Goal: Task Accomplishment & Management: Use online tool/utility

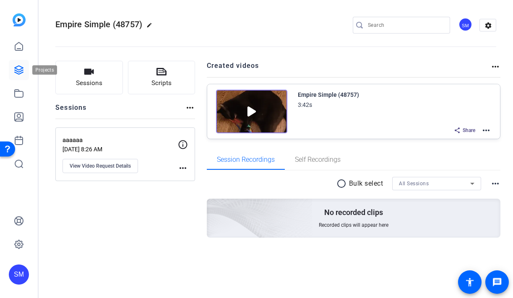
click at [19, 77] on link at bounding box center [19, 70] width 20 height 20
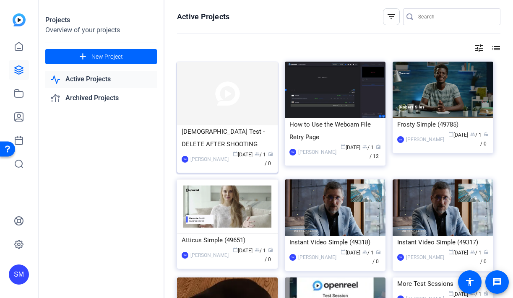
click at [220, 126] on div "LDS Test - DELETE AFTER SHOOTING" at bounding box center [227, 137] width 91 height 25
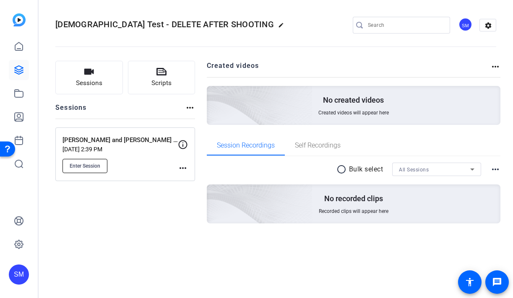
click at [83, 166] on span "Enter Session" at bounding box center [85, 166] width 31 height 7
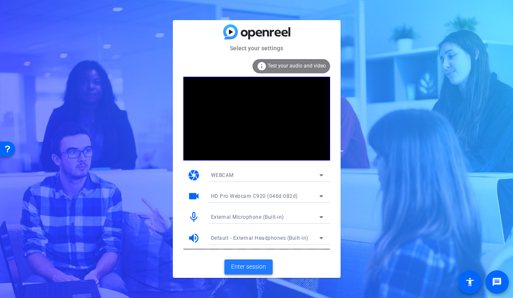
click at [258, 268] on span "Enter session" at bounding box center [248, 266] width 35 height 9
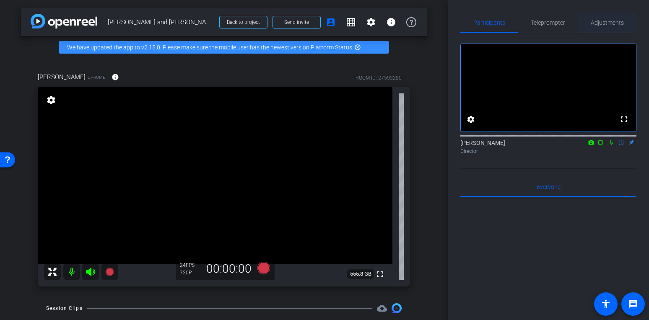
click at [512, 30] on span "Adjustments" at bounding box center [607, 23] width 33 height 20
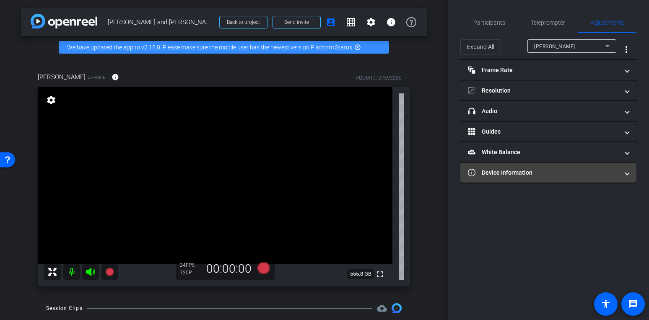
click at [512, 171] on mat-panel-title "Device Information" at bounding box center [543, 173] width 151 height 9
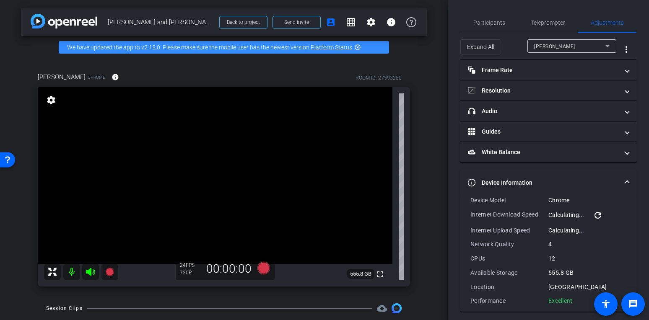
scroll to position [5, 0]
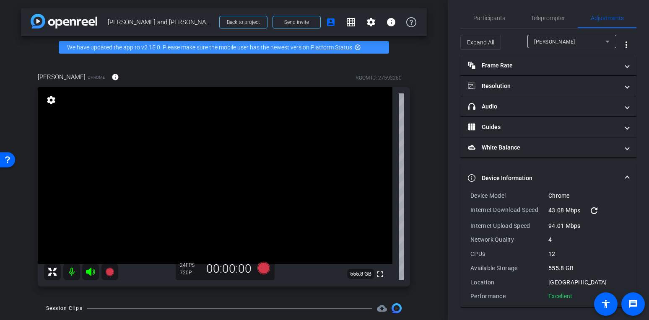
drag, startPoint x: 573, startPoint y: 296, endPoint x: 468, endPoint y: 197, distance: 144.4
click at [468, 197] on div "Device Model Chrome Internet Download Speed 43.08 Mbps refresh Internet Upload …" at bounding box center [548, 250] width 176 height 116
copy div "Device Model Chrome Internet Download Speed 43.08 Mbps refresh Internet Upload …"
click at [491, 9] on span "Participants" at bounding box center [489, 18] width 32 height 20
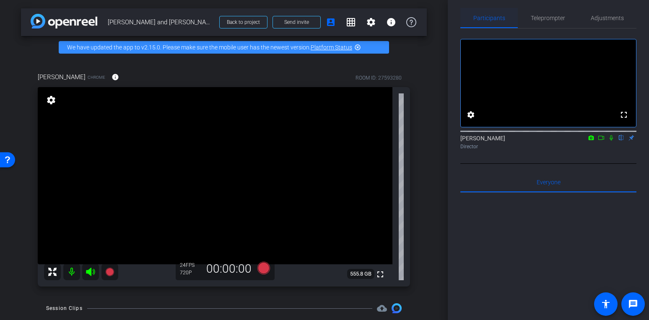
click at [489, 19] on span "Participants" at bounding box center [489, 18] width 32 height 6
click at [512, 20] on span "Adjustments" at bounding box center [607, 18] width 33 height 6
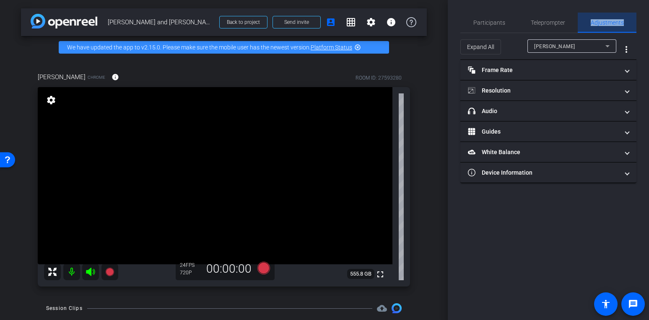
scroll to position [0, 0]
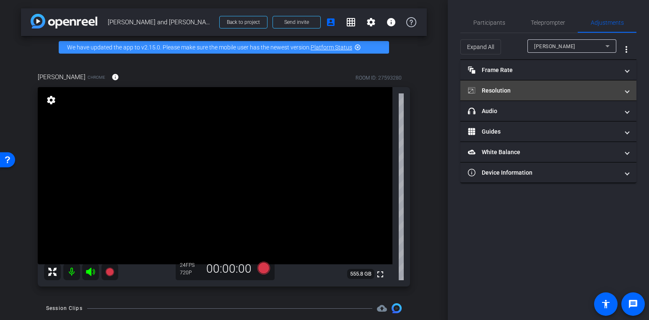
click at [512, 94] on mat-panel-title "Resolution" at bounding box center [543, 90] width 151 height 9
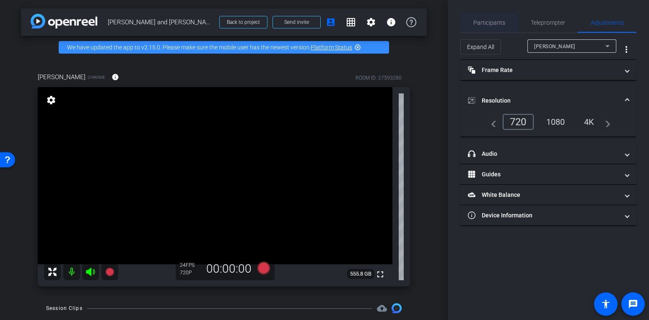
click at [494, 20] on span "Participants" at bounding box center [489, 23] width 32 height 6
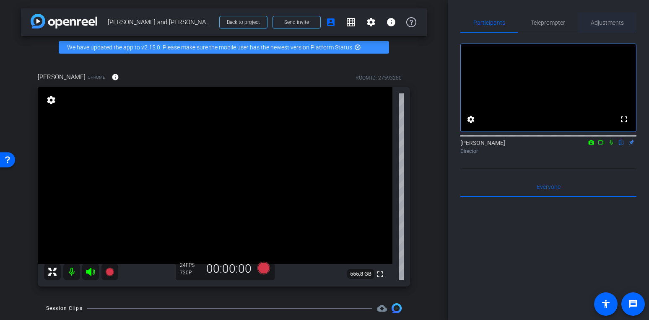
click at [512, 18] on span "Adjustments" at bounding box center [607, 23] width 33 height 20
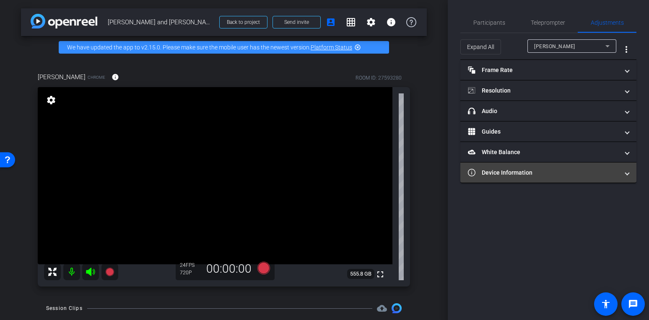
click at [512, 178] on mat-expansion-panel-header "Device Information" at bounding box center [548, 173] width 176 height 20
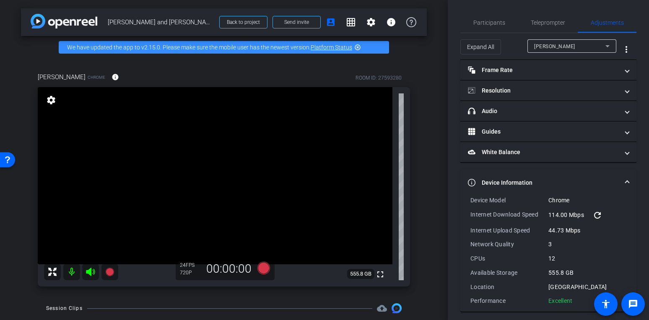
click at [512, 237] on div "Device Model Chrome Internet Download Speed 114.00 Mbps refresh Internet Upload…" at bounding box center [548, 250] width 156 height 109
click at [512, 257] on div "12" at bounding box center [587, 258] width 78 height 8
click at [488, 25] on span "Participants" at bounding box center [489, 23] width 32 height 6
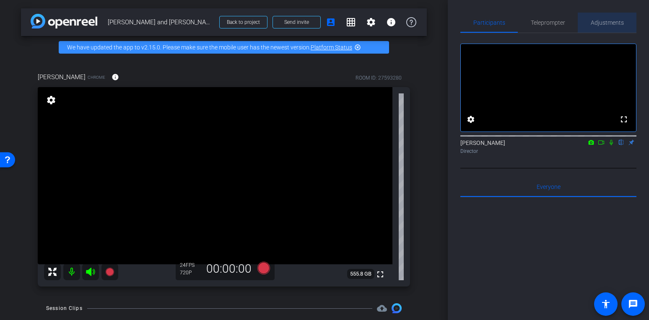
click at [512, 26] on span "Adjustments" at bounding box center [607, 23] width 33 height 6
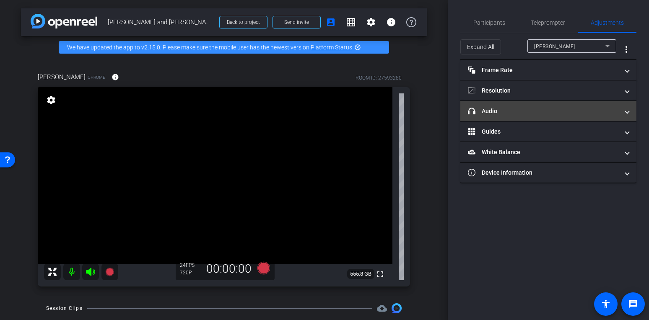
click at [505, 104] on mat-expansion-panel-header "headphone icon Audio" at bounding box center [548, 111] width 176 height 20
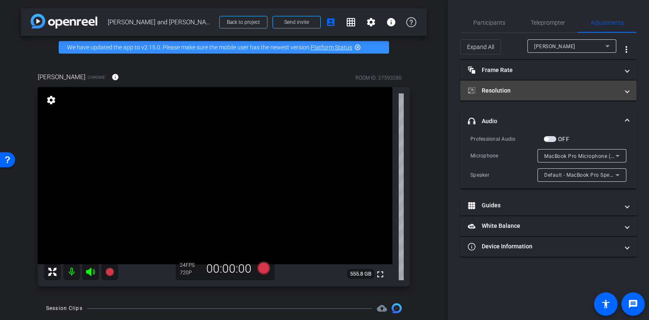
click at [512, 96] on mat-expansion-panel-header "Resolution" at bounding box center [548, 90] width 176 height 20
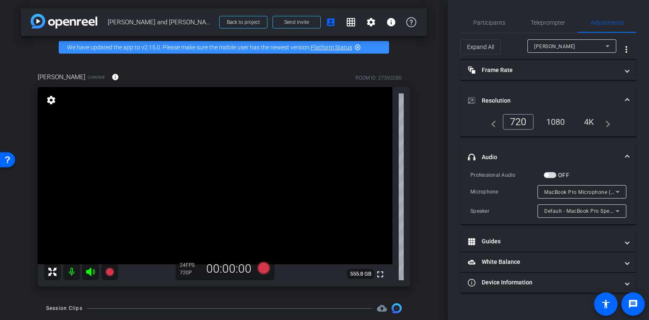
click at [512, 123] on div "1080" at bounding box center [555, 122] width 31 height 14
click at [484, 31] on span "Participants" at bounding box center [489, 23] width 32 height 20
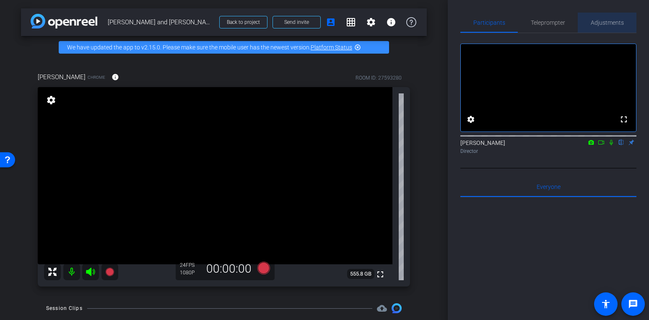
click at [512, 28] on span "Adjustments" at bounding box center [607, 23] width 33 height 20
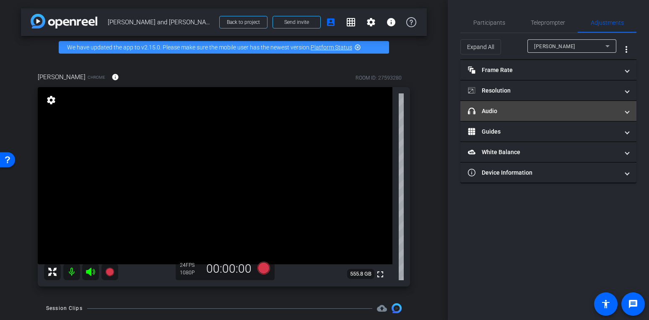
click at [512, 107] on mat-panel-title "headphone icon Audio" at bounding box center [543, 111] width 151 height 9
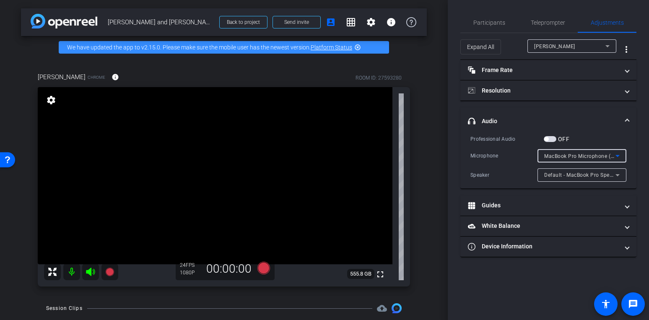
click at [512, 158] on span "MacBook Pro Microphone (Built-in)" at bounding box center [587, 156] width 86 height 7
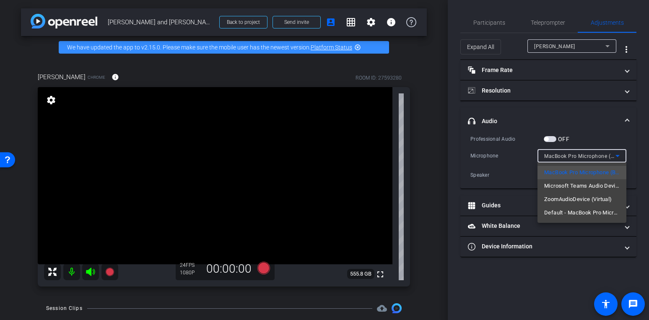
click at [512, 136] on div at bounding box center [324, 160] width 649 height 320
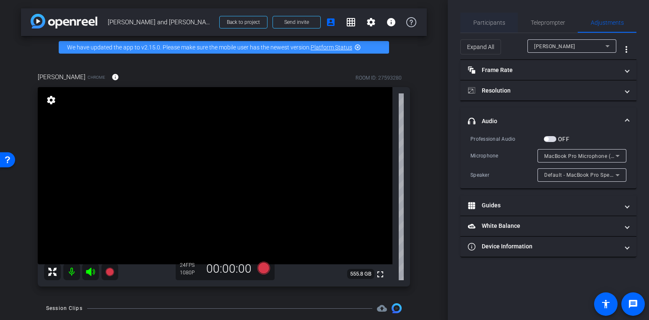
click at [498, 20] on span "Participants" at bounding box center [489, 23] width 32 height 6
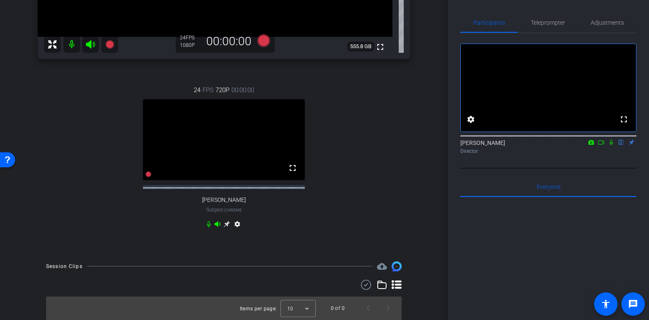
scroll to position [235, 0]
click at [227, 226] on icon at bounding box center [226, 224] width 6 height 6
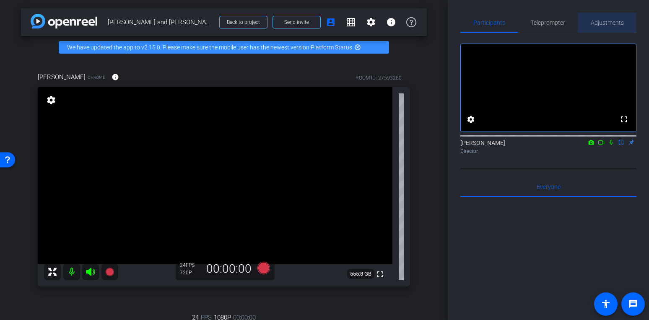
click at [512, 20] on span "Adjustments" at bounding box center [607, 23] width 33 height 6
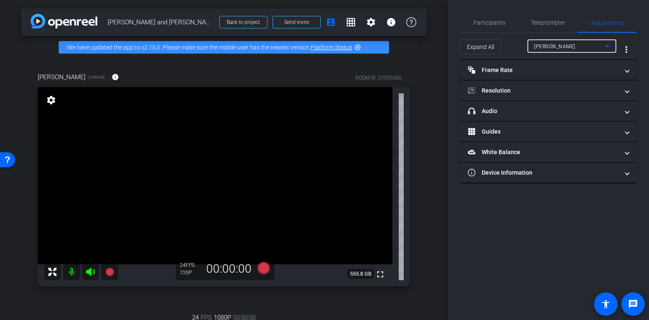
click at [512, 47] on div "Brock Dowdle" at bounding box center [569, 46] width 71 height 10
click at [512, 75] on span "Sergio Valdez" at bounding box center [555, 76] width 42 height 10
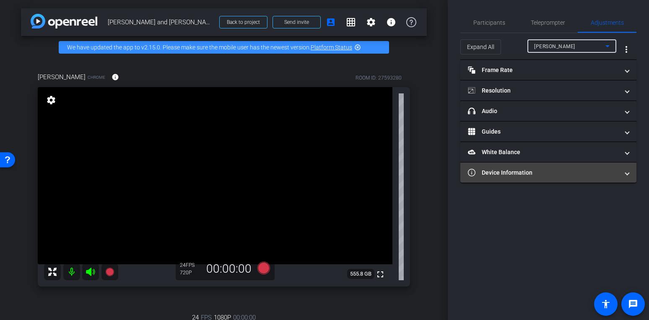
click at [512, 175] on mat-panel-title "Device Information" at bounding box center [543, 173] width 151 height 9
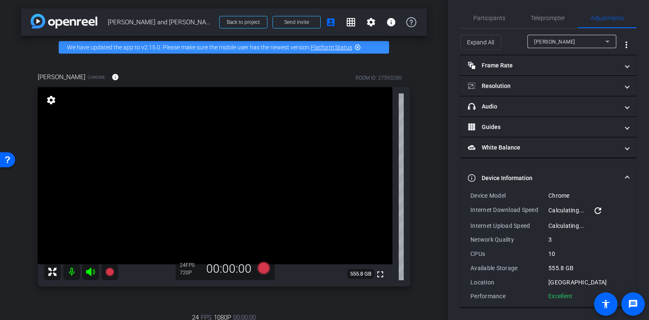
scroll to position [5, 0]
drag, startPoint x: 543, startPoint y: 264, endPoint x: 472, endPoint y: 199, distance: 96.1
click at [472, 199] on div "Device Model Chrome Internet Download Speed 39.91 Mbps refresh Internet Upload …" at bounding box center [548, 246] width 156 height 109
copy div "Device Model Chrome Internet Download Speed 39.91 Mbps refresh Internet Upload …"
click at [483, 16] on span "Participants" at bounding box center [489, 18] width 32 height 6
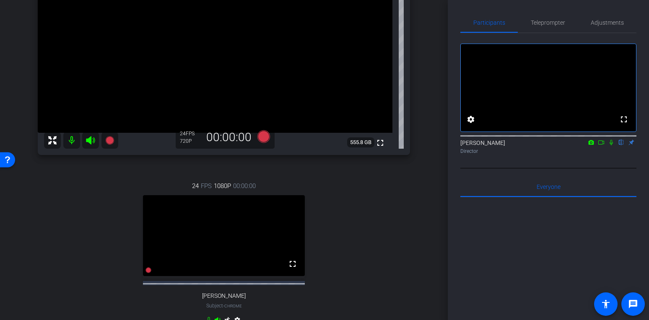
scroll to position [0, 0]
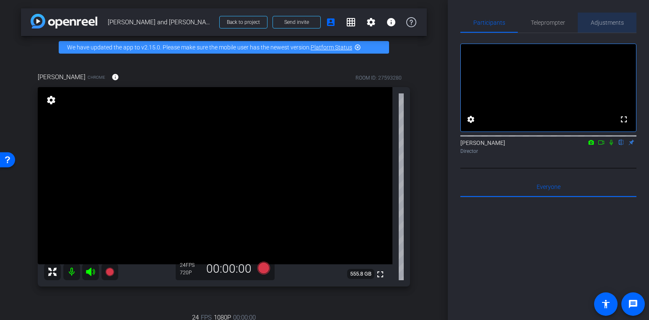
click at [512, 28] on div "Adjustments" at bounding box center [607, 23] width 59 height 20
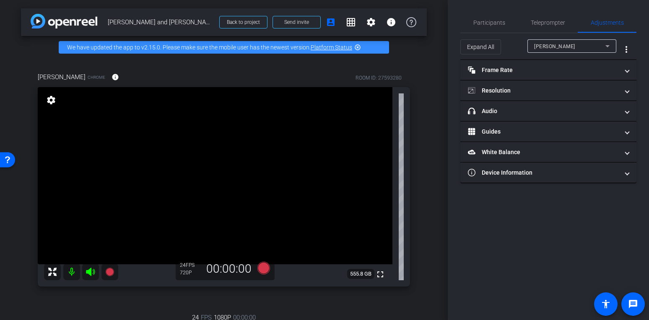
click at [512, 50] on div "Brock Dowdle" at bounding box center [569, 46] width 71 height 10
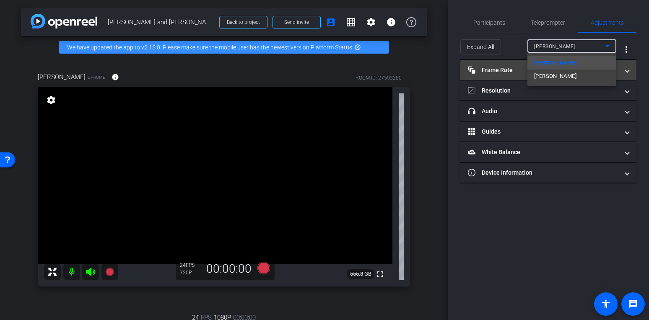
click at [512, 75] on span "Sergio Valdez" at bounding box center [555, 76] width 42 height 10
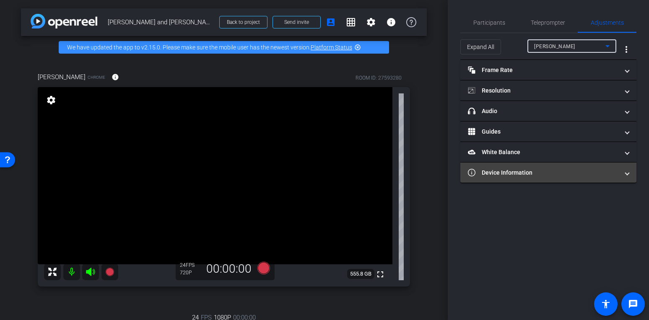
click at [512, 174] on mat-panel-title "Device Information" at bounding box center [543, 173] width 151 height 9
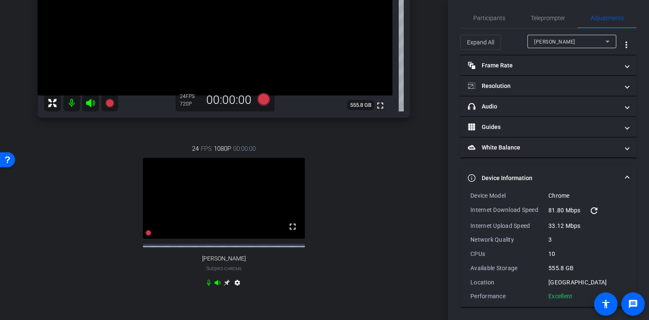
scroll to position [6, 0]
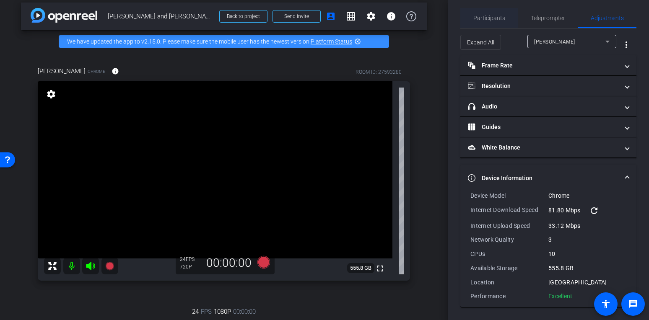
click at [498, 22] on span "Participants" at bounding box center [489, 18] width 32 height 20
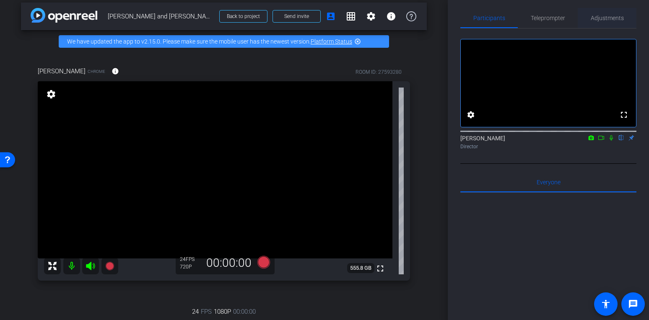
click at [512, 17] on span "Adjustments" at bounding box center [607, 18] width 33 height 6
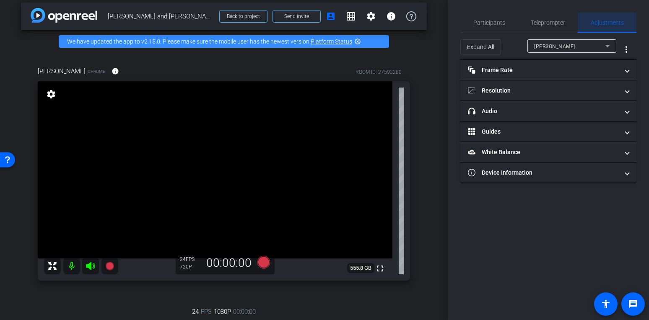
scroll to position [0, 0]
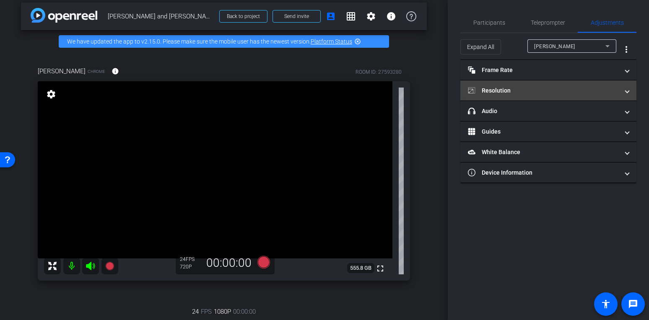
click at [503, 94] on mat-panel-title "Resolution" at bounding box center [543, 90] width 151 height 9
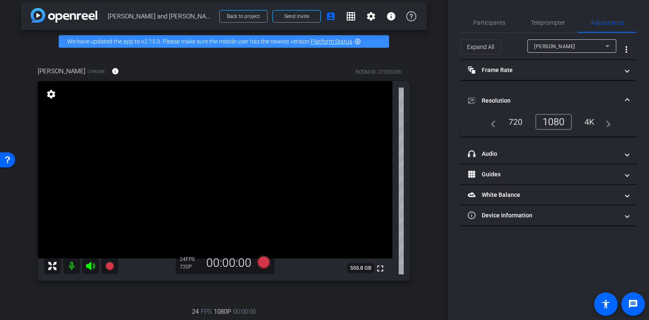
click at [512, 47] on span "Brock Dowdle" at bounding box center [554, 47] width 41 height 6
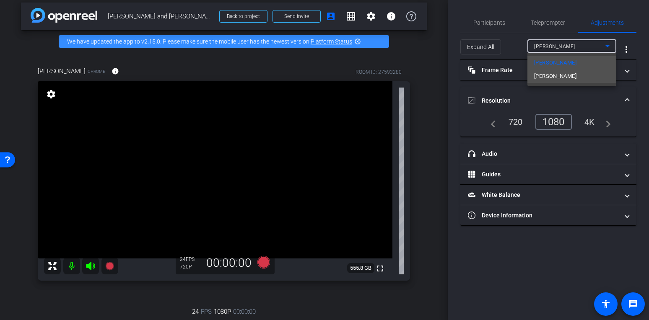
click at [512, 77] on span "Sergio Valdez" at bounding box center [555, 76] width 42 height 10
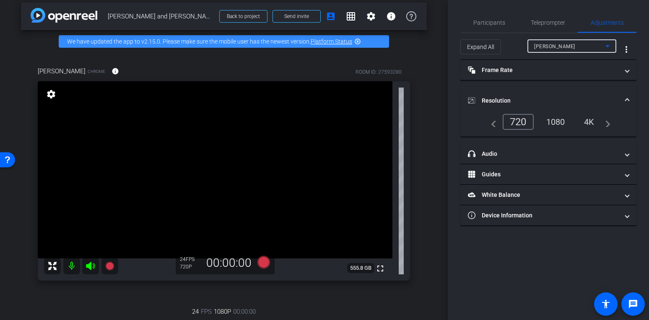
click at [512, 120] on div "1080" at bounding box center [555, 122] width 31 height 14
click at [495, 25] on span "Participants" at bounding box center [489, 23] width 32 height 6
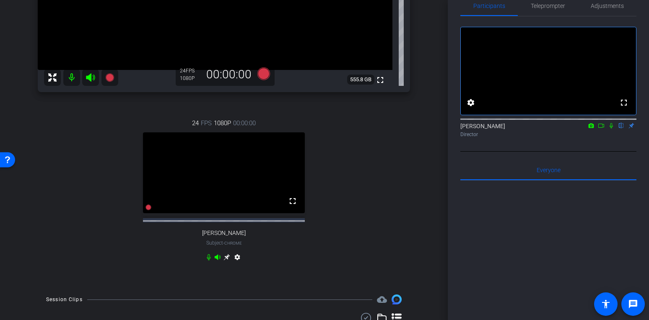
scroll to position [57, 0]
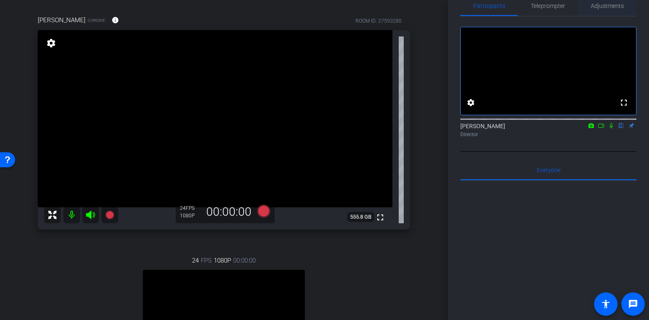
click at [512, 9] on span "Adjustments" at bounding box center [607, 6] width 33 height 20
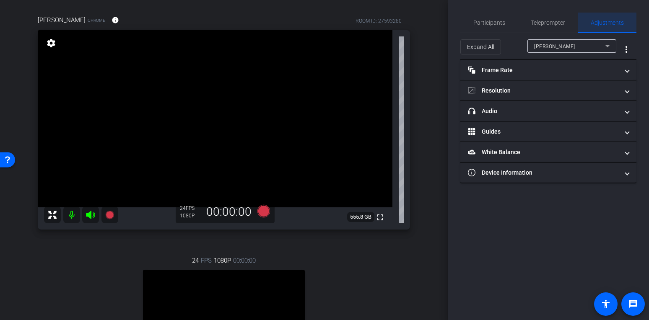
scroll to position [0, 0]
click at [494, 18] on span "Participants" at bounding box center [489, 23] width 32 height 20
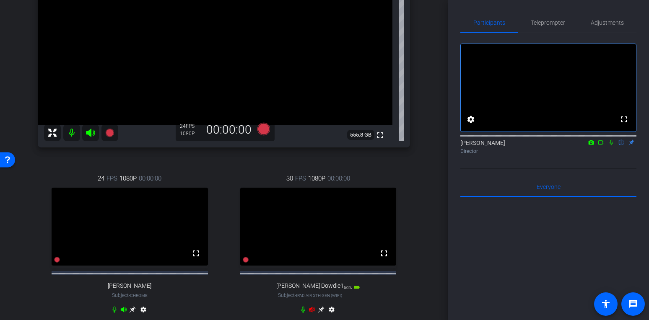
scroll to position [204, 0]
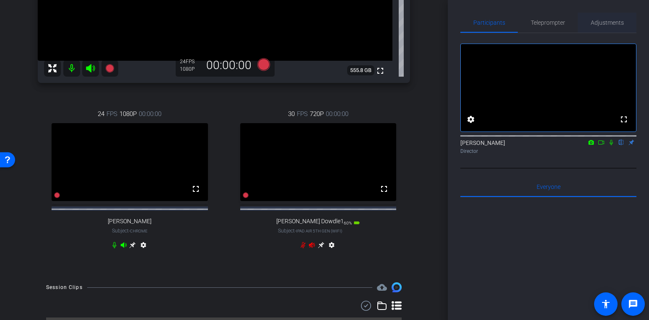
click at [512, 26] on span "Adjustments" at bounding box center [607, 23] width 33 height 20
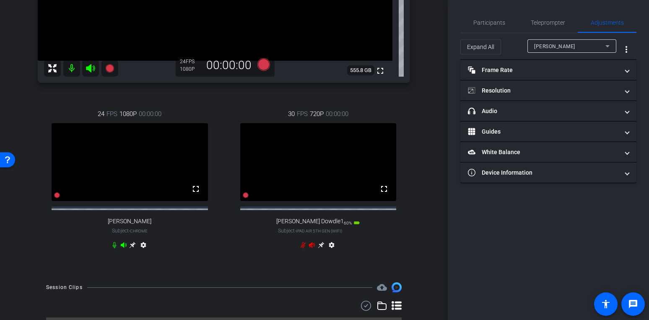
click at [512, 47] on span "Brock Dowdle" at bounding box center [554, 47] width 41 height 6
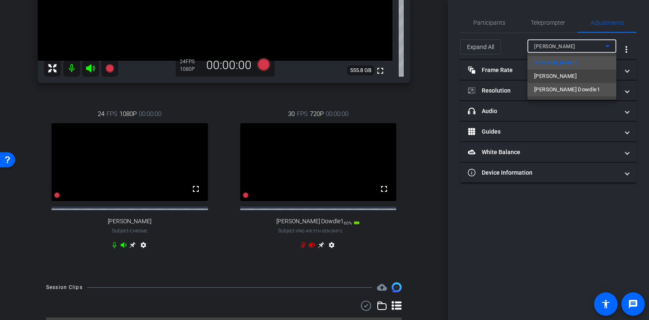
click at [512, 93] on span "Brock Dowdle1" at bounding box center [567, 90] width 66 height 10
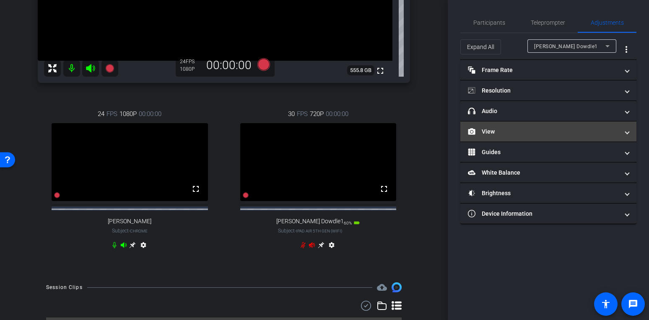
click at [512, 128] on mat-panel-title "View" at bounding box center [543, 131] width 151 height 9
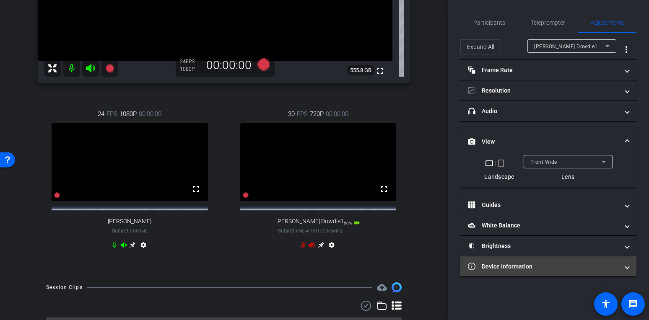
click at [512, 267] on mat-panel-title "Device Information" at bounding box center [543, 266] width 151 height 9
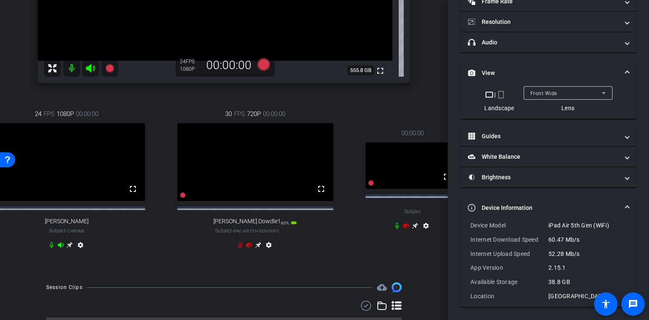
scroll to position [199, 0]
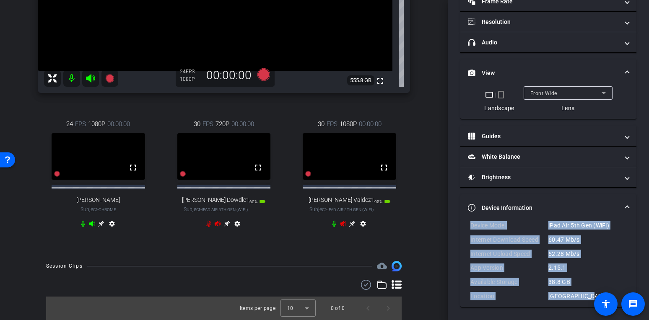
drag, startPoint x: 586, startPoint y: 294, endPoint x: 470, endPoint y: 224, distance: 135.4
click at [470, 224] on div "Device Model iPad Air 5th Gen (WiFi) Internet Download Speed 60.47 Mb/s Interne…" at bounding box center [548, 260] width 156 height 79
copy div "Device Model iPad Air 5th Gen (WiFi) Internet Download Speed 60.47 Mb/s Interne…"
click at [336, 225] on icon at bounding box center [334, 223] width 7 height 7
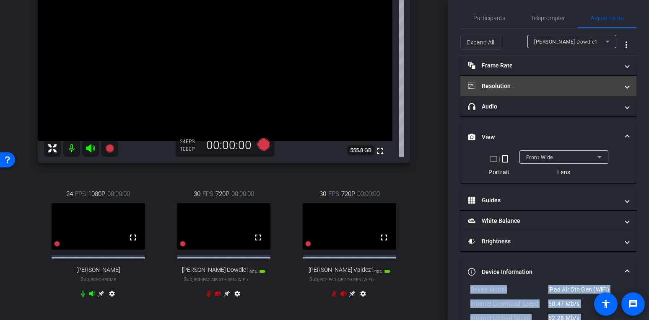
scroll to position [0, 0]
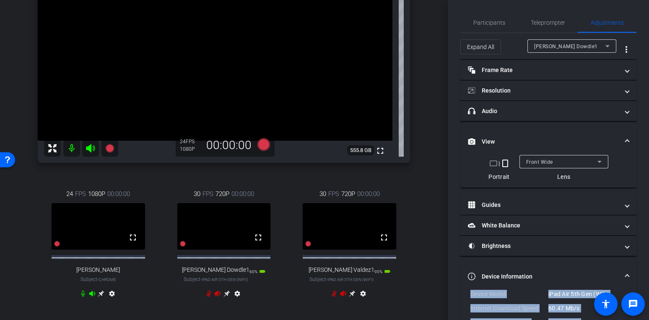
click at [512, 48] on span "Brock Dowdle1" at bounding box center [566, 47] width 64 height 6
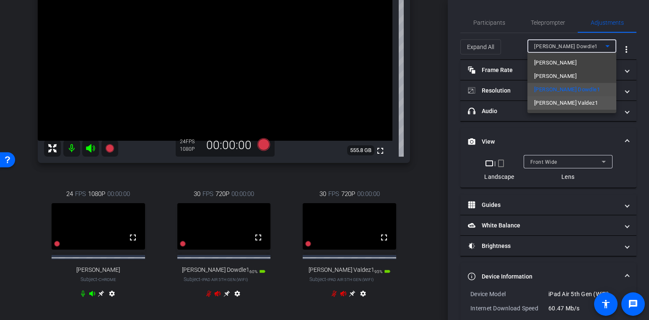
click at [512, 104] on span "Sergio Valdez1" at bounding box center [566, 103] width 64 height 10
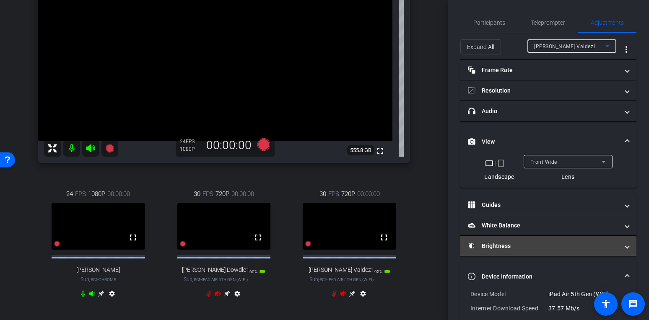
scroll to position [69, 0]
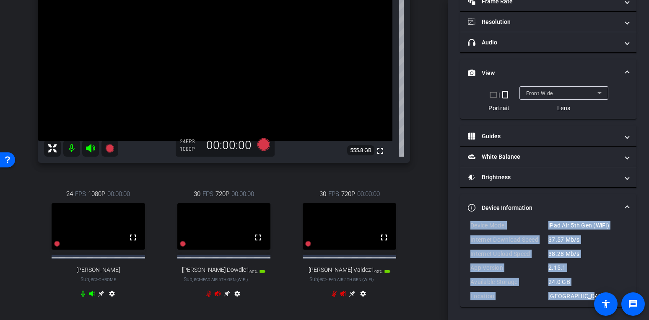
drag, startPoint x: 585, startPoint y: 298, endPoint x: 467, endPoint y: 225, distance: 138.5
click at [467, 225] on div "Device Model iPad Air 5th Gen (WiFi) Internet Download Speed 37.57 Mb/s Interne…" at bounding box center [548, 264] width 176 height 86
copy div "Device Model iPad Air 5th Gen (WiFi) Internet Download Speed 37.57 Mb/s Interne…"
click at [104, 297] on icon at bounding box center [101, 294] width 6 height 6
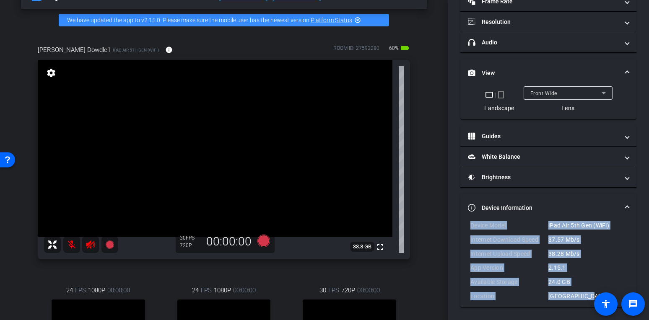
scroll to position [59, 0]
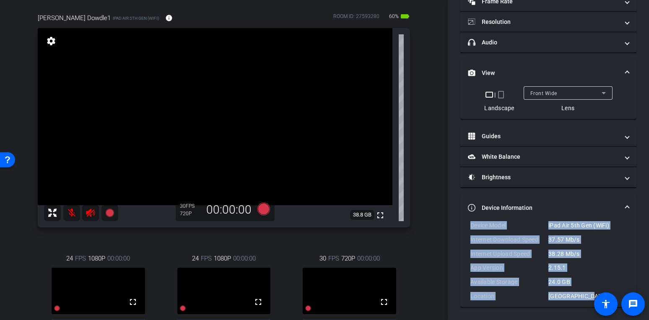
click at [184, 127] on video at bounding box center [215, 116] width 355 height 177
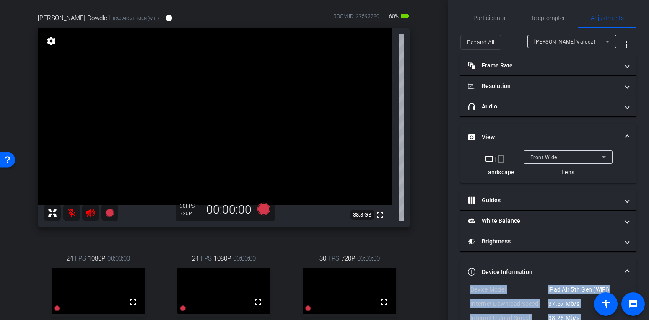
scroll to position [0, 0]
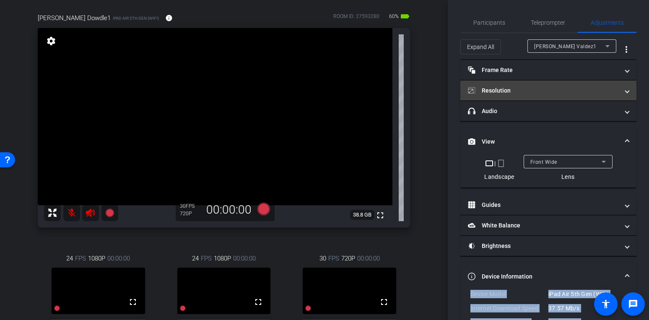
click at [509, 84] on mat-expansion-panel-header "Resolution" at bounding box center [548, 90] width 176 height 20
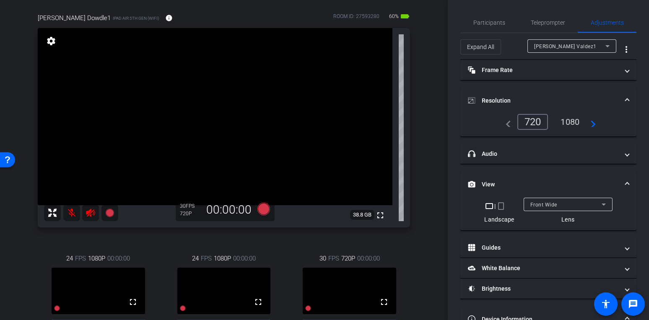
click at [512, 115] on div "1080" at bounding box center [569, 122] width 31 height 14
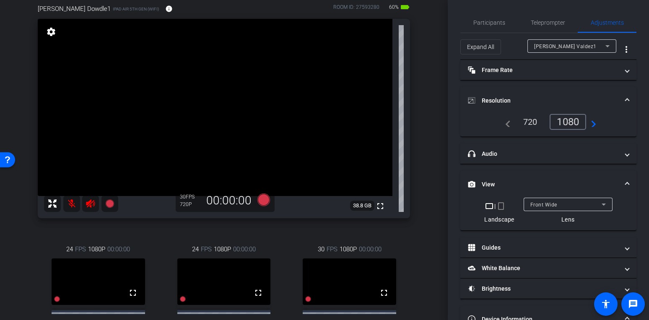
scroll to position [74, 0]
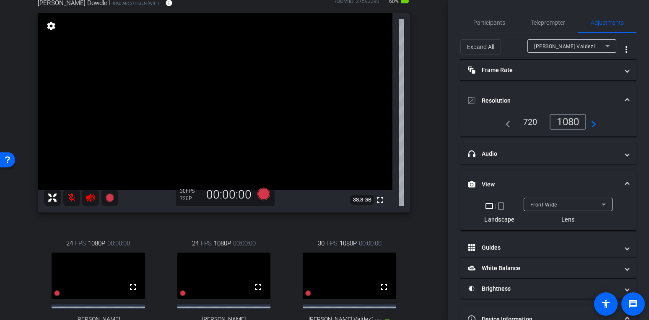
click at [512, 47] on span "Sergio Valdez1" at bounding box center [565, 47] width 62 height 6
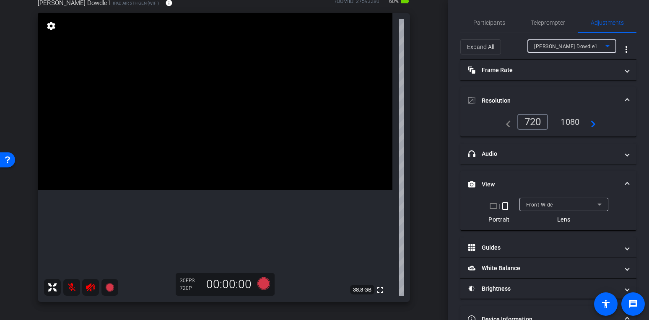
click at [512, 123] on div "1080" at bounding box center [569, 122] width 31 height 14
click at [480, 20] on span "Participants" at bounding box center [489, 23] width 32 height 6
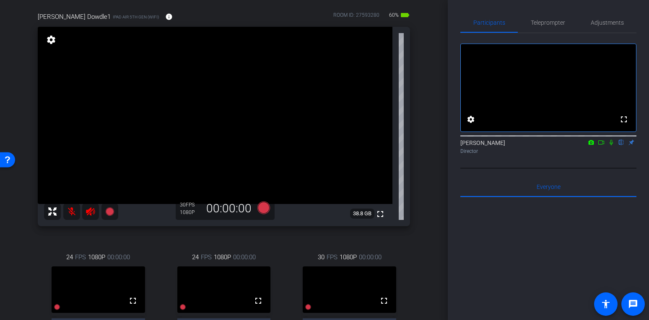
scroll to position [199, 0]
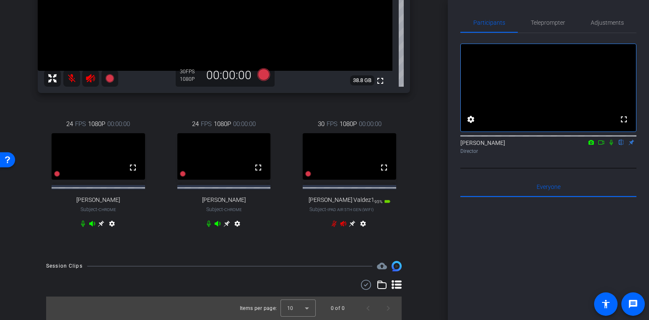
click at [352, 221] on icon at bounding box center [352, 223] width 7 height 7
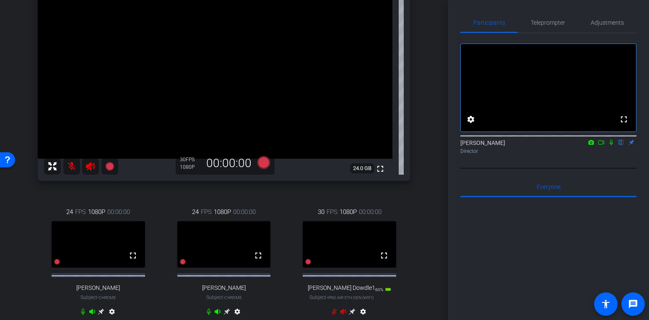
scroll to position [112, 0]
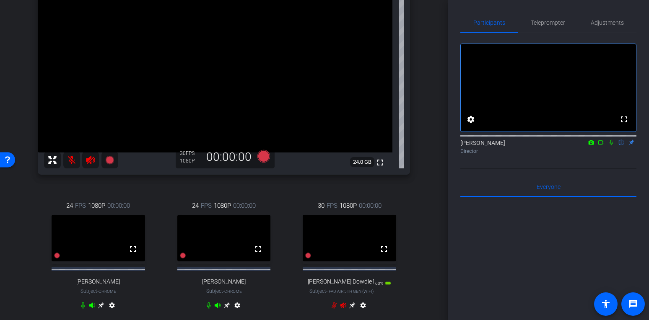
click at [352, 298] on icon at bounding box center [352, 305] width 7 height 7
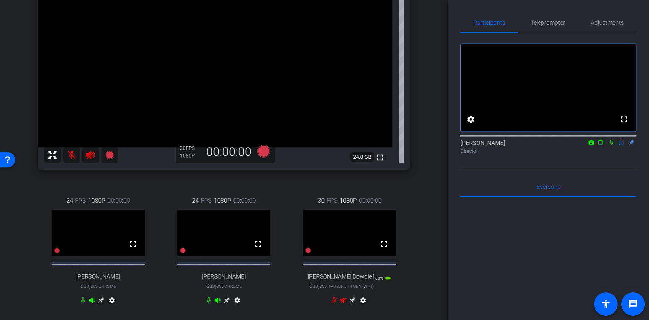
scroll to position [196, 0]
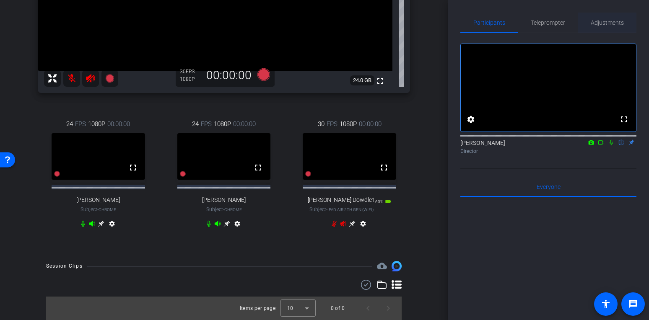
click at [512, 23] on span "Adjustments" at bounding box center [607, 23] width 33 height 6
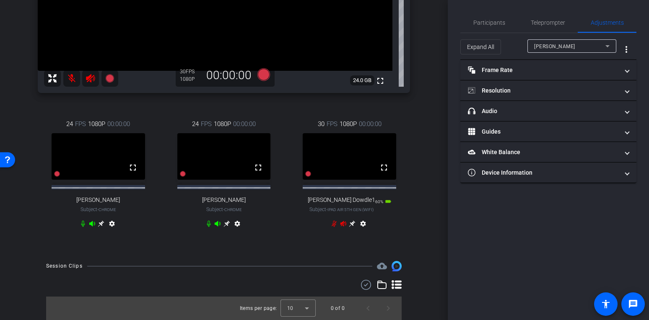
click at [512, 49] on div "Brock Dowdle" at bounding box center [569, 46] width 71 height 10
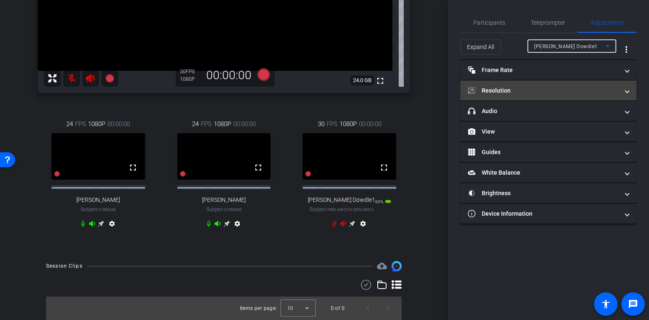
click at [512, 92] on mat-panel-title "Resolution" at bounding box center [543, 90] width 151 height 9
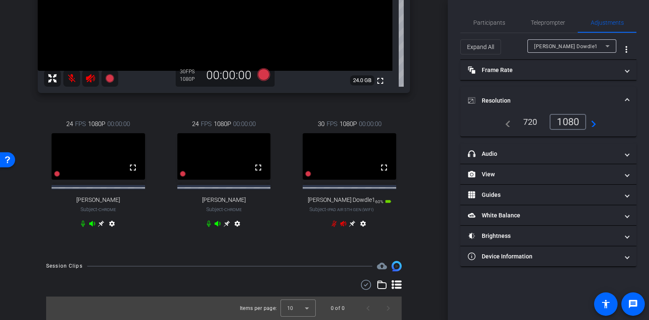
click at [512, 49] on span "Brock Dowdle1" at bounding box center [566, 47] width 64 height 6
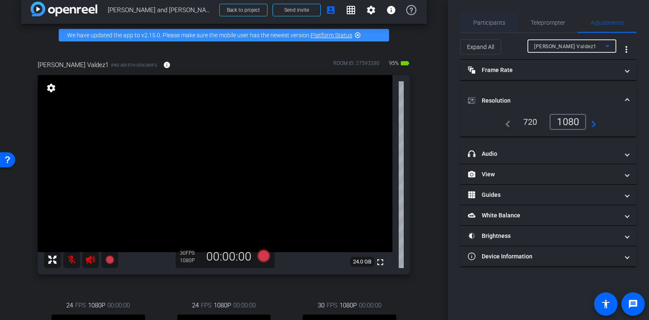
click at [500, 20] on span "Participants" at bounding box center [489, 23] width 32 height 6
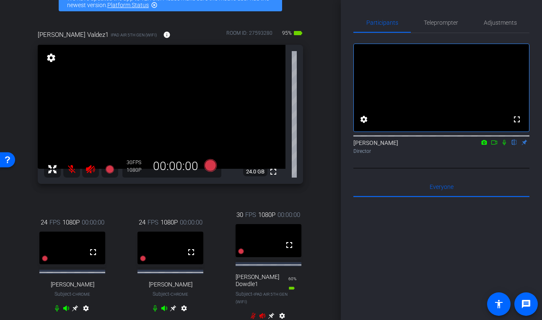
scroll to position [49, 0]
click at [175, 298] on icon at bounding box center [173, 308] width 7 height 7
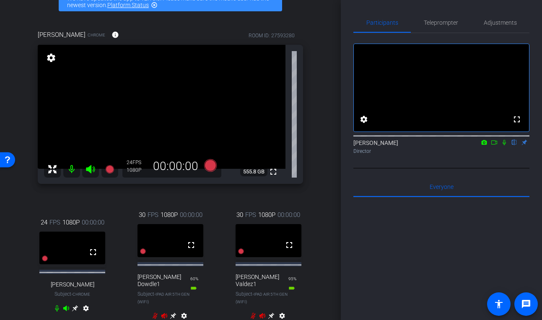
click at [270, 298] on icon at bounding box center [271, 316] width 7 height 7
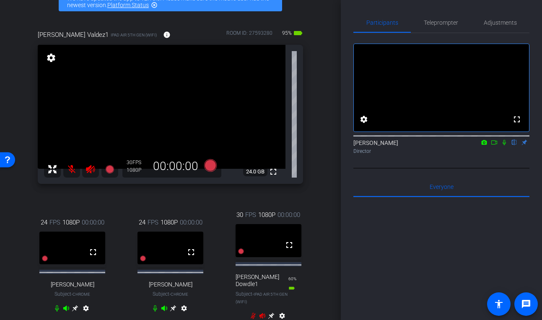
click at [78, 298] on icon at bounding box center [75, 309] width 6 height 6
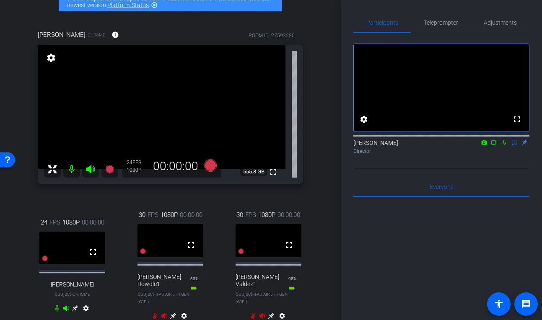
click at [175, 298] on icon at bounding box center [173, 316] width 7 height 7
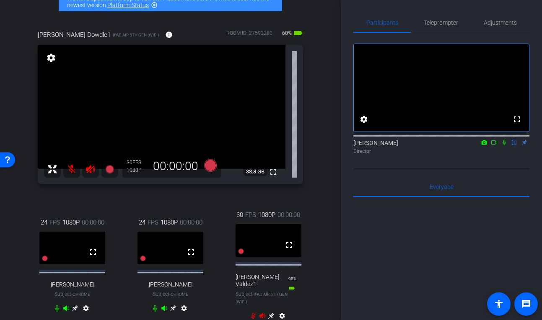
click at [270, 298] on icon at bounding box center [271, 316] width 7 height 7
click at [488, 20] on span "Adjustments" at bounding box center [500, 23] width 33 height 6
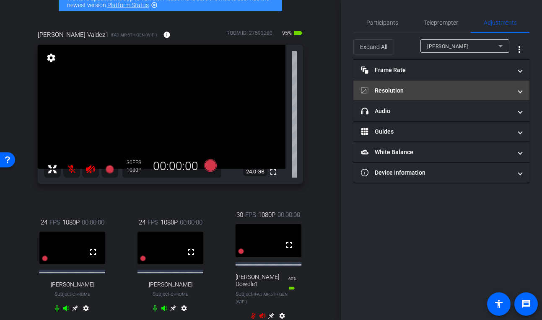
click at [422, 88] on mat-panel-title "Resolution" at bounding box center [436, 90] width 151 height 9
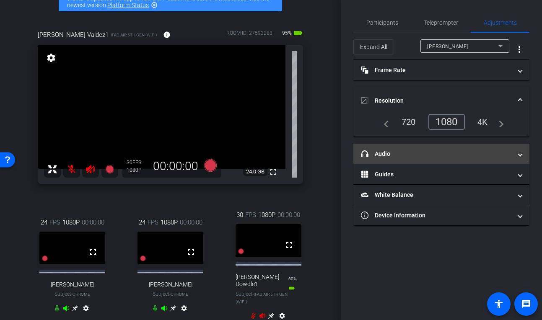
click at [409, 159] on mat-expansion-panel-header "headphone icon Audio" at bounding box center [441, 154] width 176 height 20
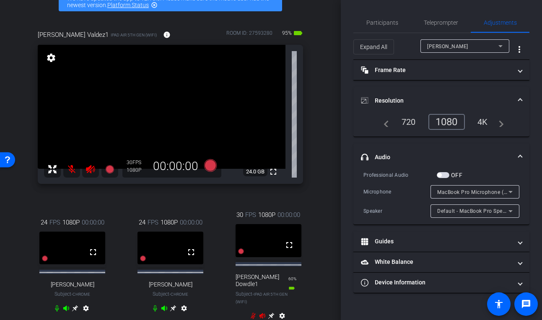
click at [466, 41] on div "Brock Dowdle" at bounding box center [462, 46] width 71 height 10
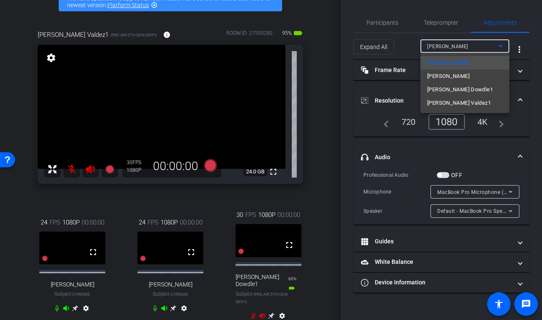
click at [472, 88] on mat-option "Brock Dowdle1" at bounding box center [464, 89] width 89 height 13
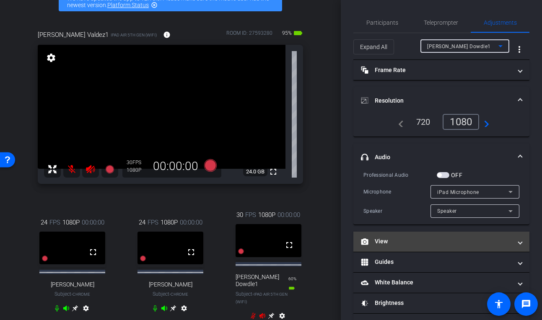
click at [402, 250] on mat-expansion-panel-header "View" at bounding box center [441, 242] width 176 height 20
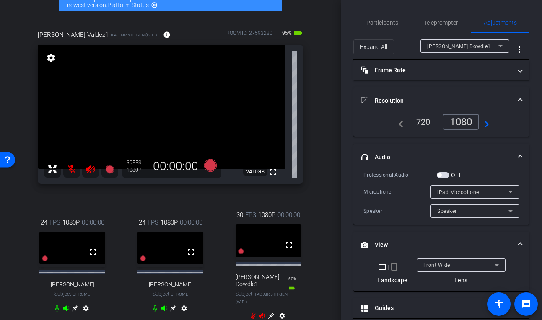
click at [475, 42] on div "Brock Dowdle1" at bounding box center [462, 46] width 71 height 10
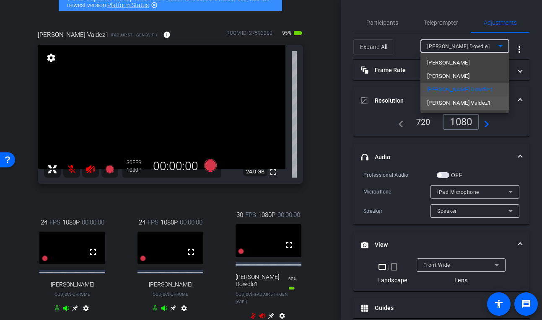
drag, startPoint x: 468, startPoint y: 85, endPoint x: 464, endPoint y: 102, distance: 17.3
click at [464, 102] on span "Sergio Valdez1" at bounding box center [459, 103] width 64 height 10
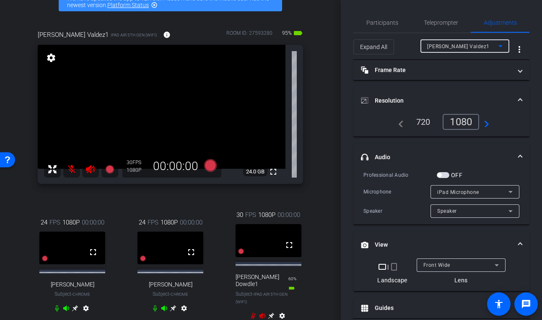
click at [395, 262] on mat-icon "crop_portrait" at bounding box center [394, 267] width 10 height 10
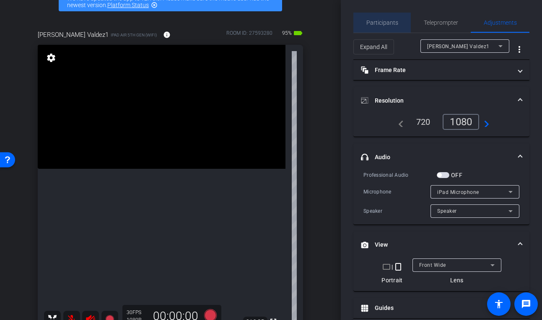
click at [390, 28] on span "Participants" at bounding box center [382, 23] width 32 height 20
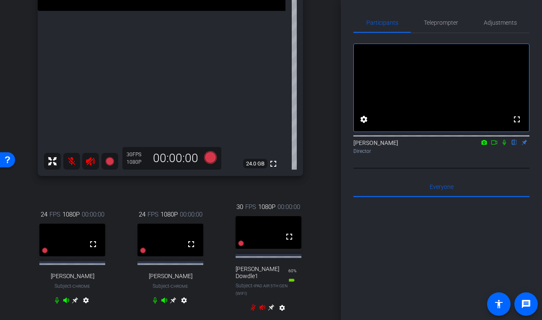
scroll to position [326, 0]
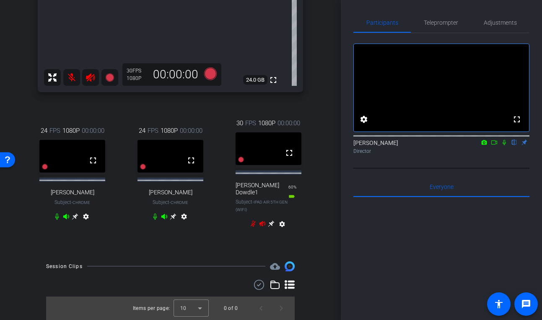
click at [78, 220] on icon at bounding box center [75, 217] width 6 height 6
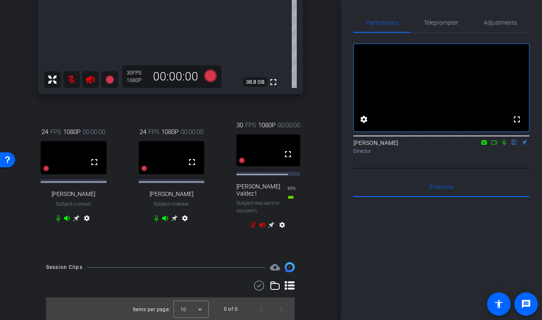
scroll to position [339, 0]
click at [79, 220] on icon at bounding box center [76, 217] width 6 height 6
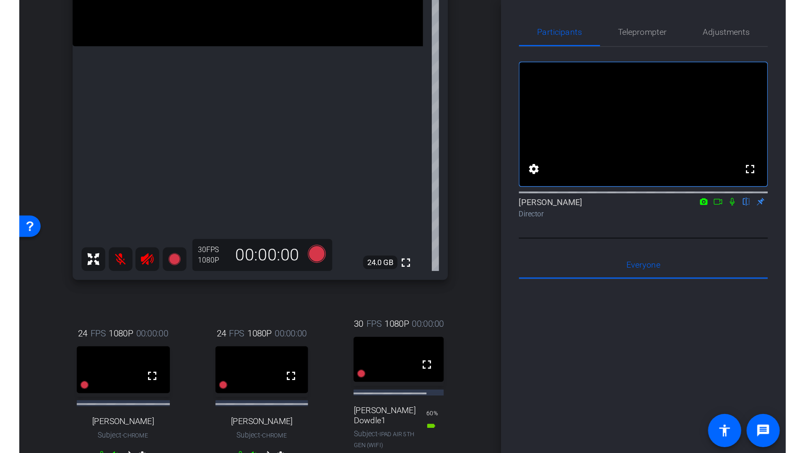
scroll to position [318, 0]
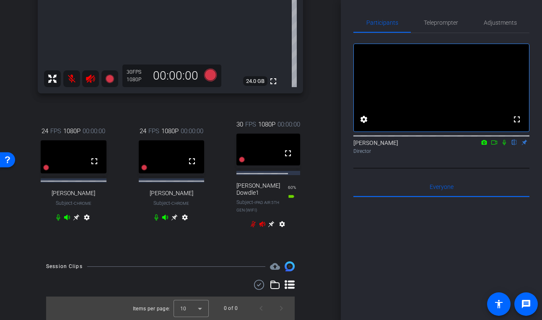
click at [80, 153] on video at bounding box center [74, 156] width 66 height 33
click at [96, 161] on mat-icon "fullscreen" at bounding box center [94, 161] width 10 height 10
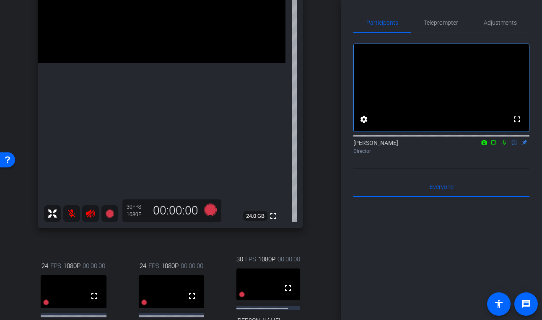
scroll to position [167, 0]
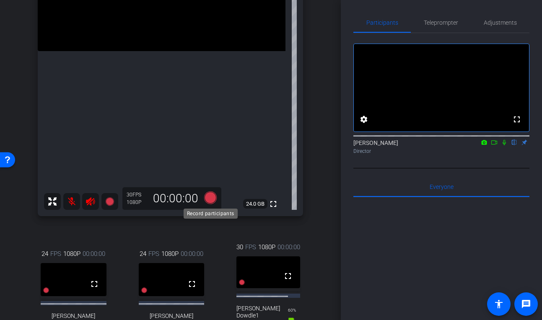
click at [209, 200] on icon at bounding box center [210, 198] width 13 height 13
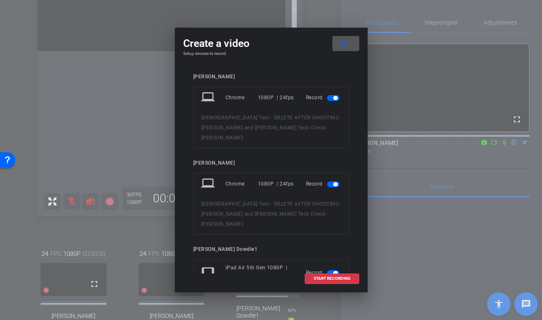
click at [331, 99] on span "button" at bounding box center [333, 98] width 13 height 6
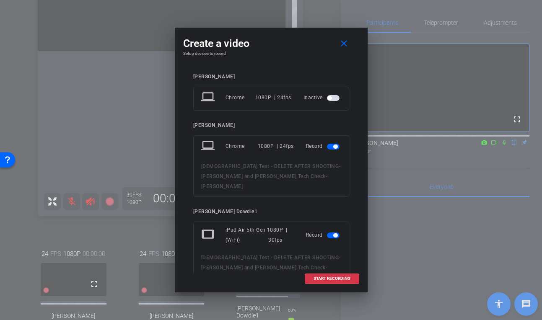
click at [330, 148] on span "button" at bounding box center [333, 147] width 13 height 6
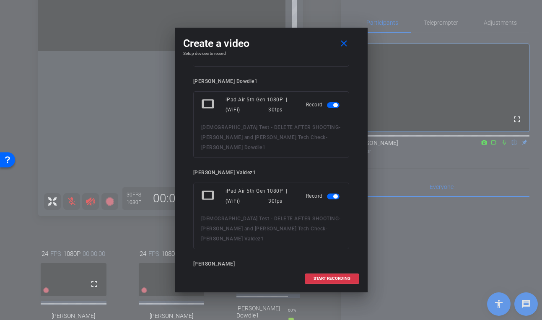
scroll to position [101, 0]
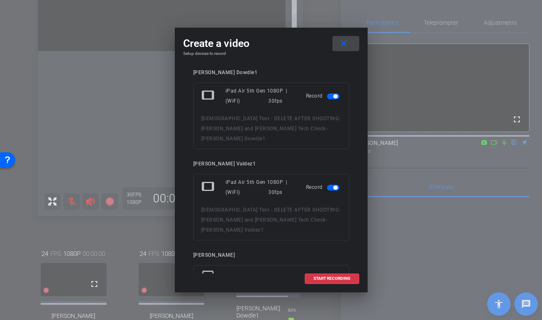
click at [349, 43] on mat-icon "close" at bounding box center [344, 44] width 10 height 10
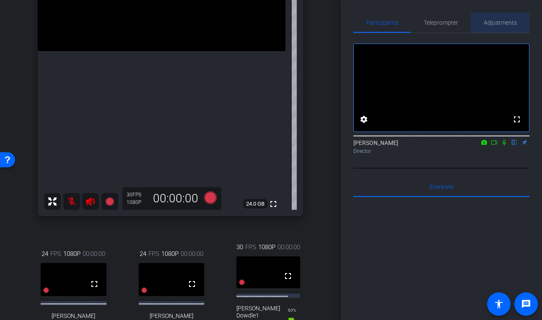
click at [488, 29] on span "Adjustments" at bounding box center [500, 23] width 33 height 20
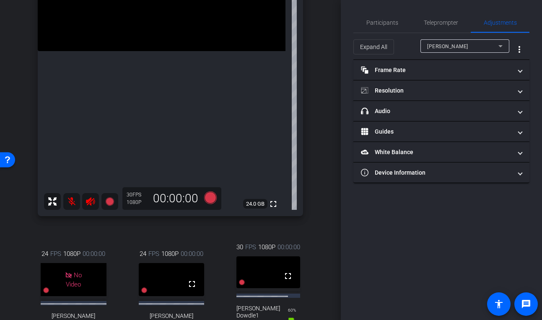
click at [451, 51] on div "Brock Dowdle" at bounding box center [462, 46] width 71 height 10
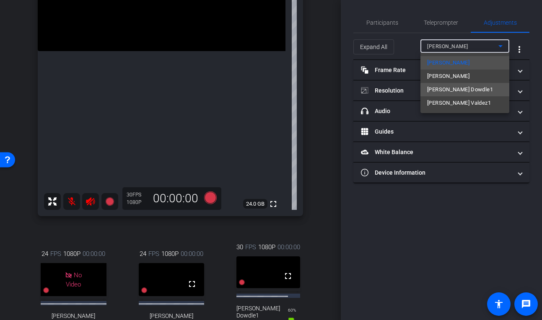
click at [470, 95] on mat-option "Brock Dowdle1" at bounding box center [464, 89] width 89 height 13
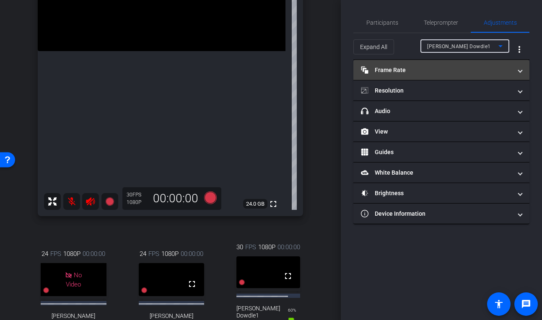
click at [429, 70] on mat-panel-title "Frame Rate Frame Rate" at bounding box center [436, 70] width 151 height 9
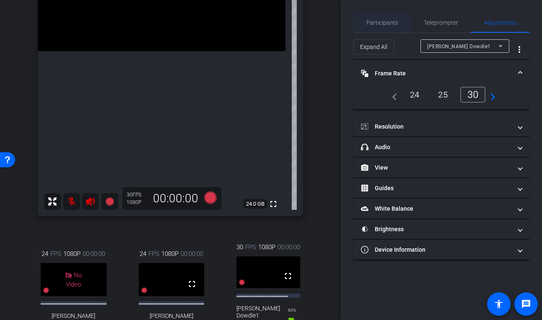
click at [391, 29] on span "Participants" at bounding box center [382, 23] width 32 height 20
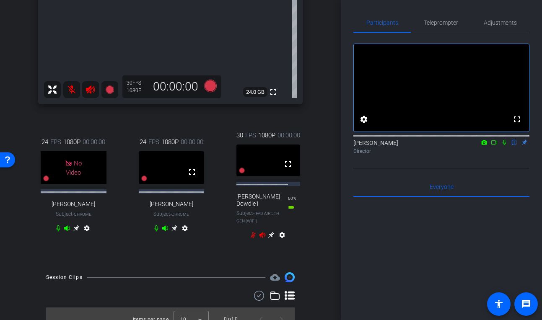
scroll to position [286, 0]
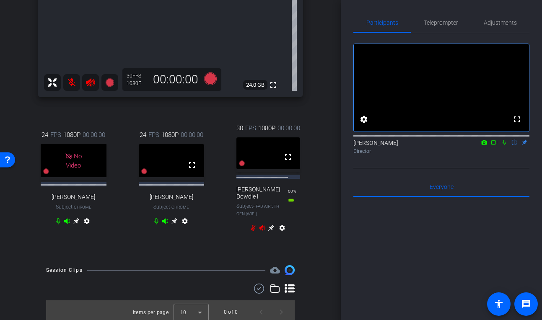
click at [269, 231] on icon at bounding box center [271, 228] width 7 height 7
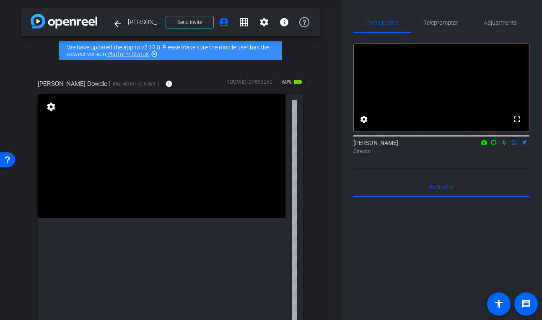
scroll to position [182, 0]
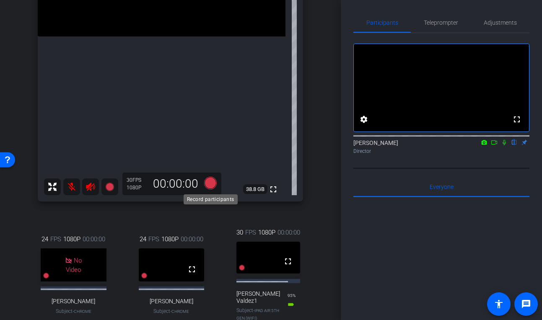
click at [213, 183] on icon at bounding box center [210, 183] width 13 height 13
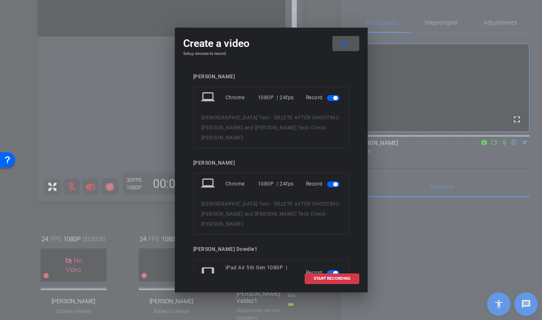
click at [333, 99] on span "button" at bounding box center [335, 98] width 4 height 4
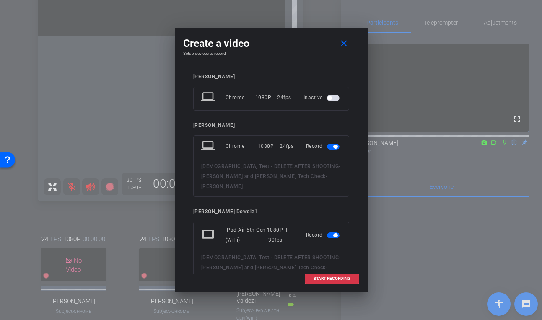
click at [337, 150] on mat-slide-toggle at bounding box center [334, 146] width 14 height 10
click at [335, 147] on span "button" at bounding box center [335, 147] width 4 height 4
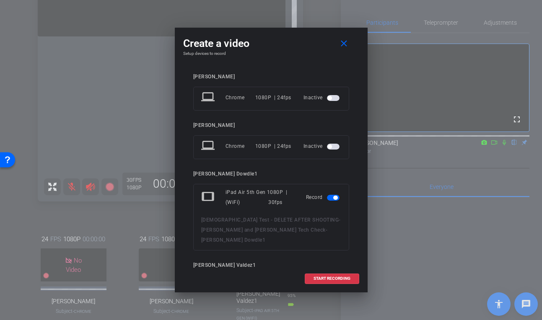
scroll to position [73, 0]
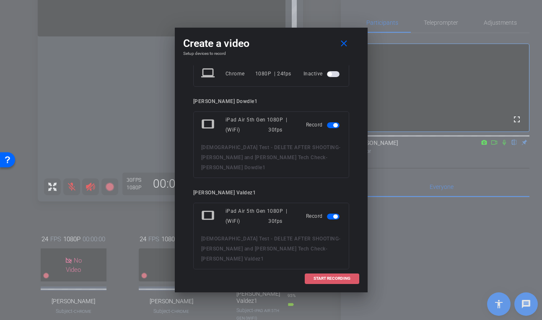
click at [332, 280] on span "START RECORDING" at bounding box center [332, 279] width 37 height 4
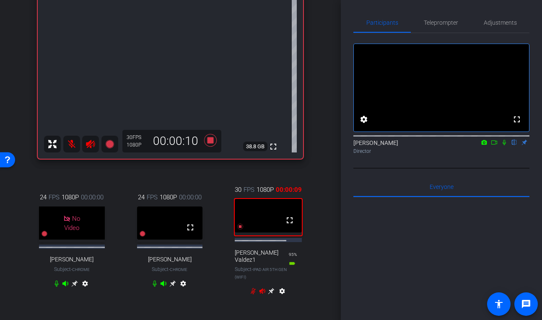
scroll to position [230, 0]
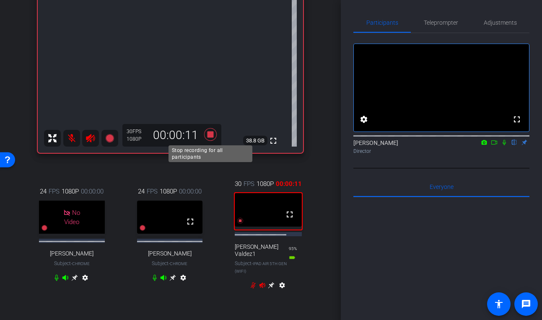
click at [208, 137] on icon at bounding box center [210, 134] width 13 height 13
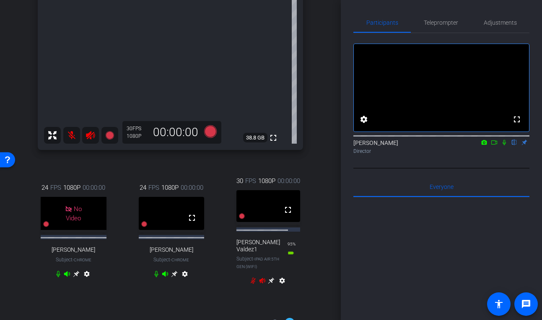
scroll to position [301, 0]
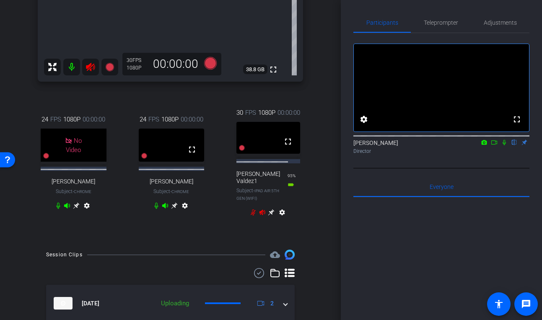
drag, startPoint x: 163, startPoint y: 230, endPoint x: 153, endPoint y: 230, distance: 9.6
click at [163, 209] on icon at bounding box center [165, 205] width 7 height 7
click at [67, 209] on icon at bounding box center [67, 205] width 7 height 7
click at [70, 208] on icon at bounding box center [67, 205] width 6 height 5
drag, startPoint x: 255, startPoint y: 261, endPoint x: 220, endPoint y: 226, distance: 49.2
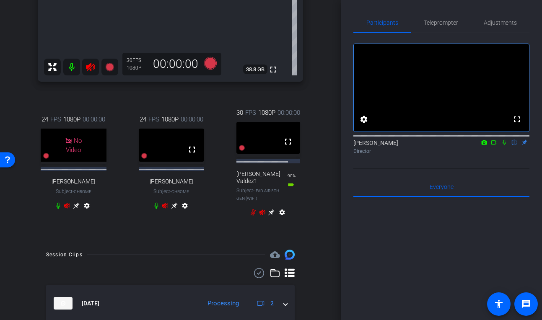
click at [255, 216] on icon at bounding box center [253, 212] width 7 height 7
click at [156, 209] on icon at bounding box center [156, 205] width 7 height 7
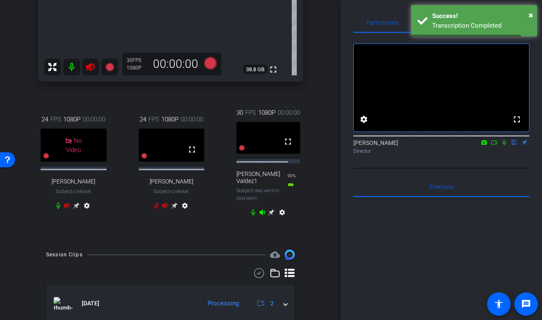
click at [57, 209] on icon at bounding box center [58, 205] width 7 height 7
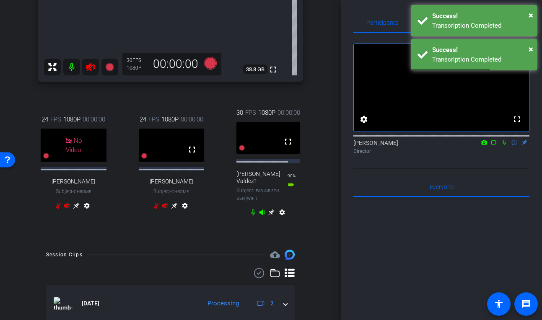
click at [88, 65] on icon at bounding box center [91, 67] width 10 height 10
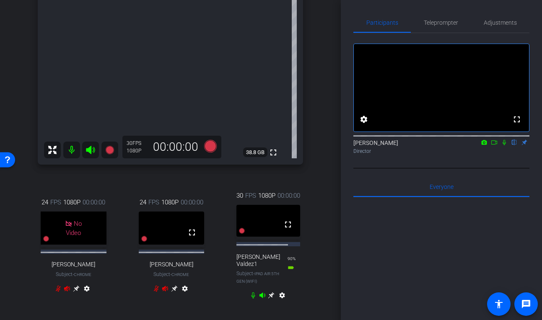
scroll to position [205, 0]
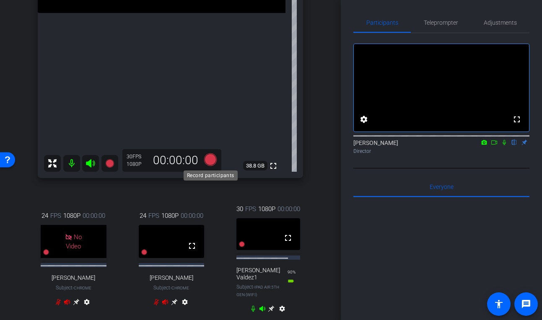
click at [215, 166] on icon at bounding box center [210, 159] width 20 height 15
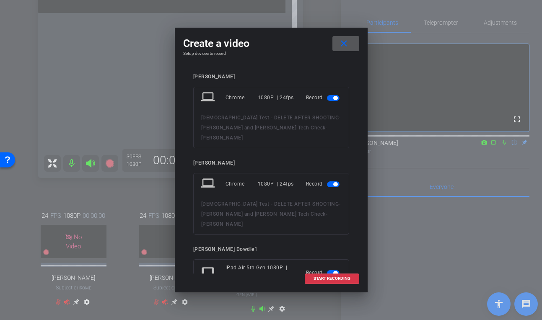
drag, startPoint x: 334, startPoint y: 174, endPoint x: 322, endPoint y: 138, distance: 37.0
click at [334, 182] on span "button" at bounding box center [335, 184] width 4 height 4
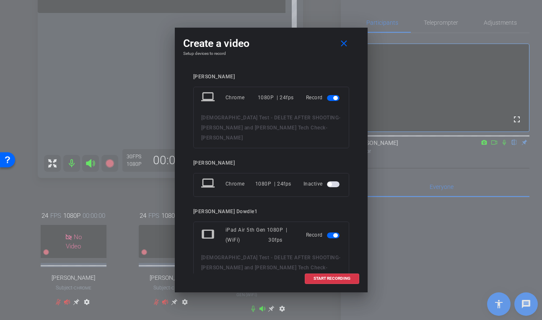
click at [333, 99] on span "button" at bounding box center [335, 98] width 4 height 4
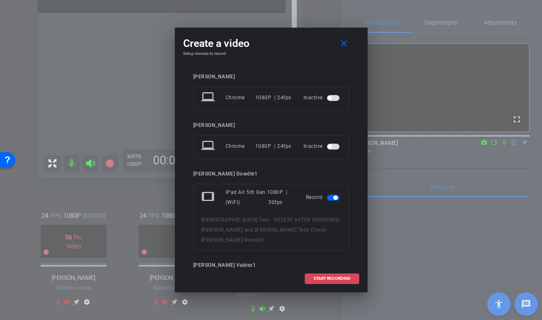
click at [340, 275] on span at bounding box center [332, 279] width 54 height 20
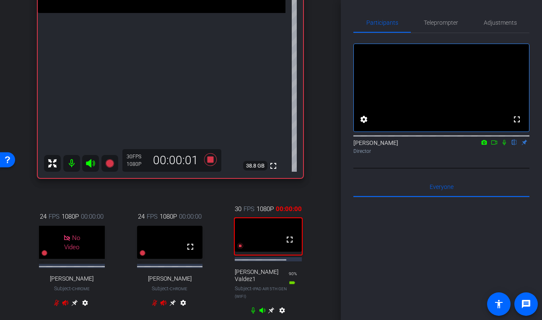
click at [506, 145] on icon at bounding box center [504, 143] width 7 height 6
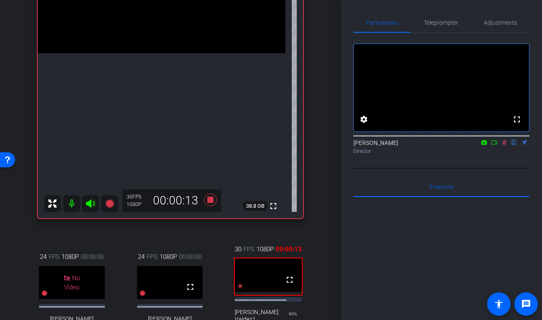
scroll to position [278, 0]
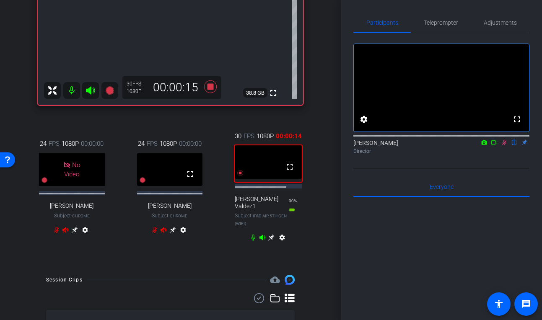
click at [78, 233] on icon at bounding box center [74, 230] width 6 height 6
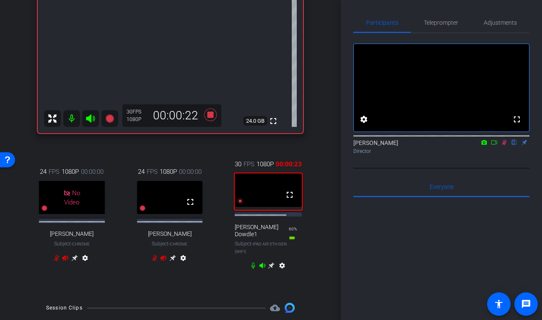
scroll to position [271, 0]
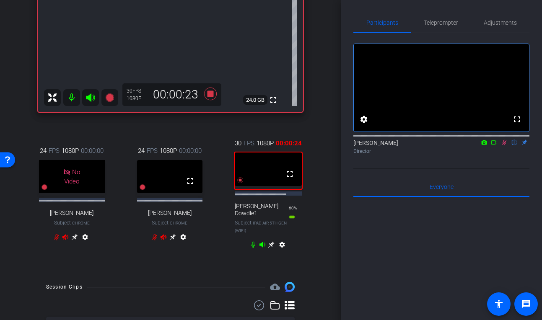
click at [78, 240] on icon at bounding box center [74, 237] width 6 height 6
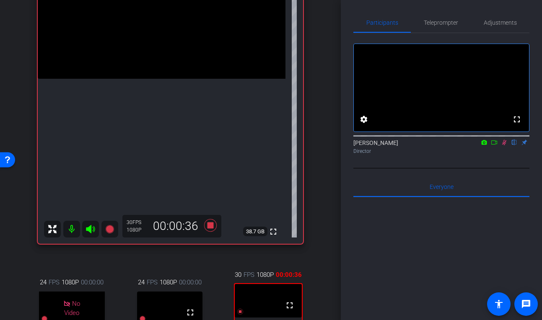
scroll to position [140, 0]
click at [504, 145] on icon at bounding box center [504, 143] width 7 height 6
click at [211, 231] on icon at bounding box center [210, 225] width 20 height 15
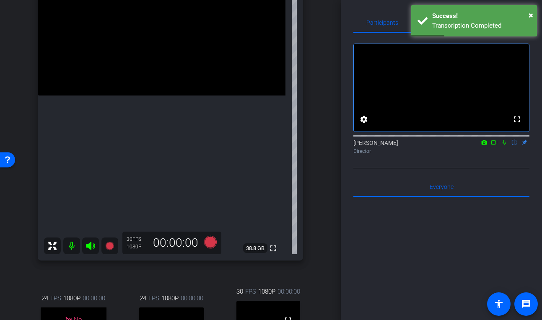
scroll to position [203, 0]
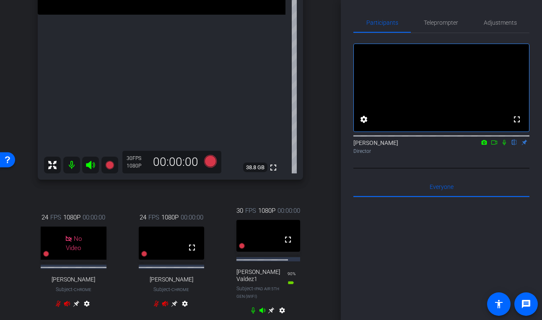
click at [321, 217] on div "arrow_back Brock and Sergio Tech Check Back to project Send invite account_box …" at bounding box center [170, 160] width 341 height 320
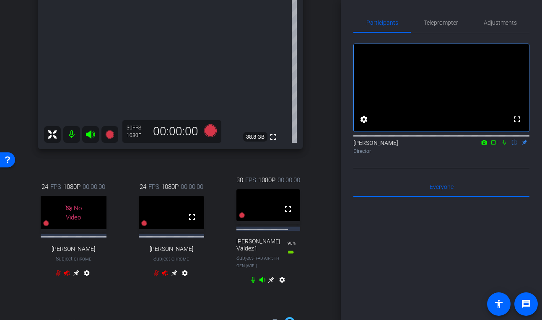
scroll to position [244, 0]
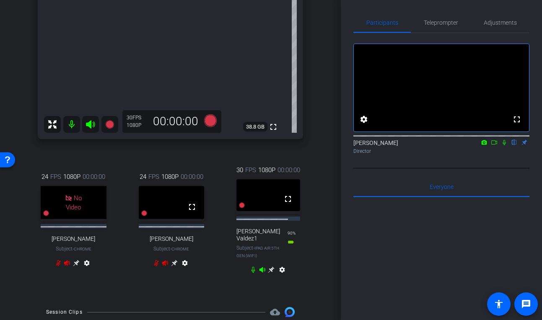
click at [90, 126] on icon at bounding box center [90, 124] width 9 height 8
click at [68, 122] on mat-icon at bounding box center [71, 124] width 17 height 17
click at [67, 266] on icon at bounding box center [67, 262] width 6 height 5
click at [56, 266] on icon at bounding box center [58, 263] width 5 height 6
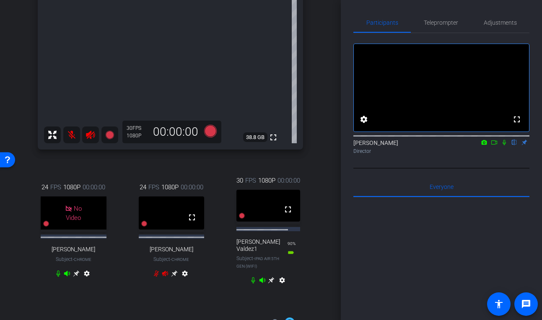
scroll to position [231, 0]
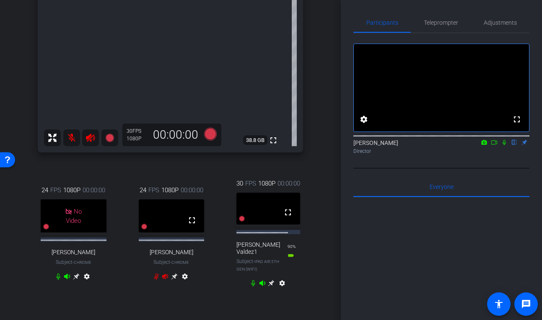
click at [73, 280] on icon at bounding box center [76, 276] width 7 height 7
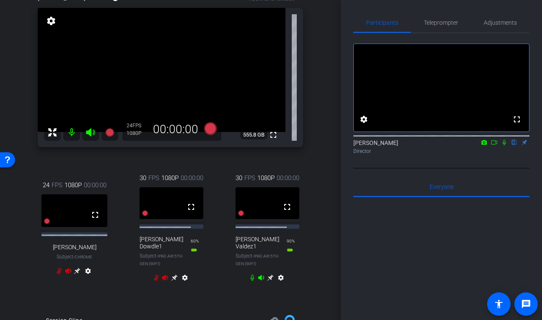
scroll to position [62, 0]
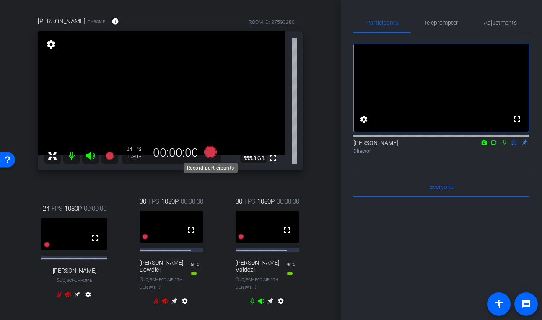
click at [212, 153] on icon at bounding box center [210, 152] width 13 height 13
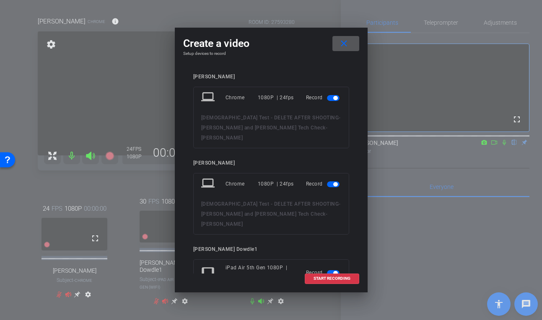
click at [336, 182] on span "button" at bounding box center [335, 184] width 4 height 4
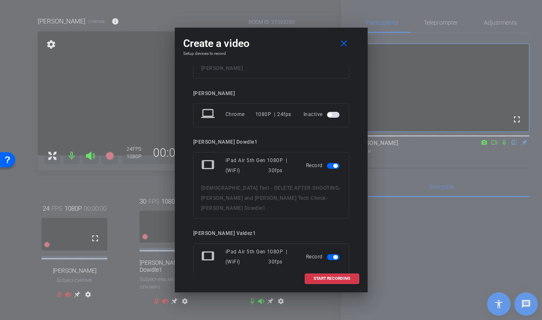
scroll to position [86, 0]
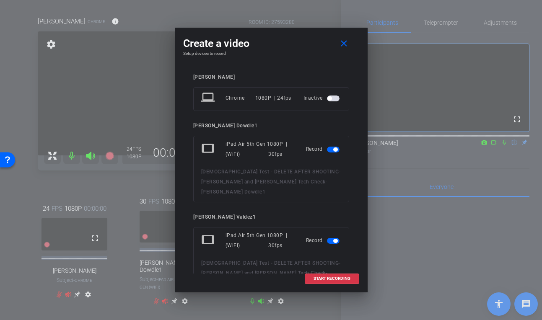
click at [336, 147] on span "button" at bounding box center [333, 150] width 13 height 6
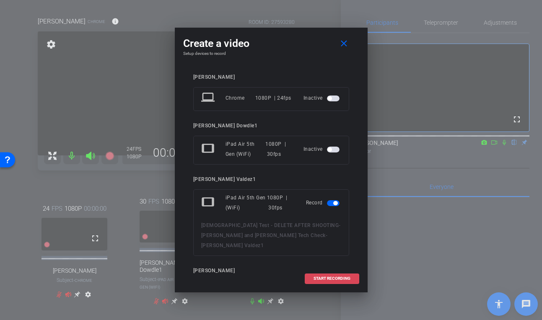
click at [336, 277] on span "START RECORDING" at bounding box center [332, 279] width 37 height 4
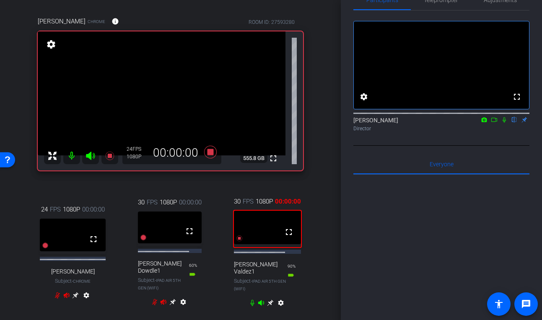
scroll to position [46, 0]
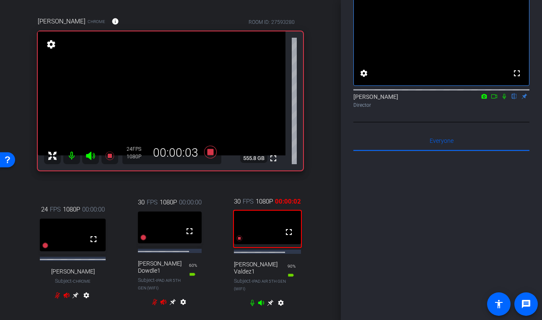
click at [505, 99] on icon at bounding box center [504, 96] width 7 height 6
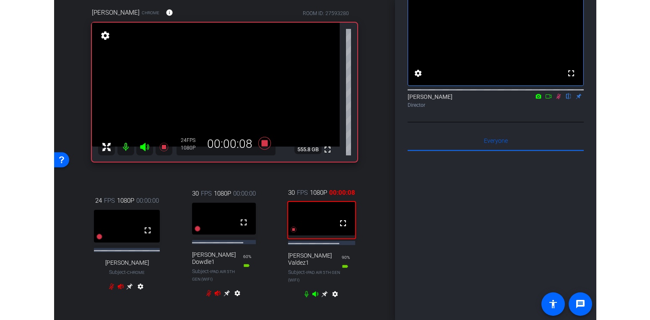
scroll to position [78, 0]
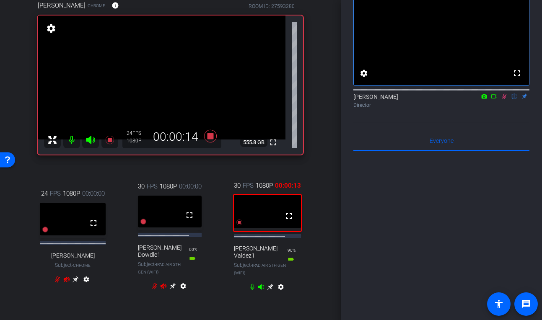
click at [503, 99] on icon at bounding box center [504, 96] width 7 height 6
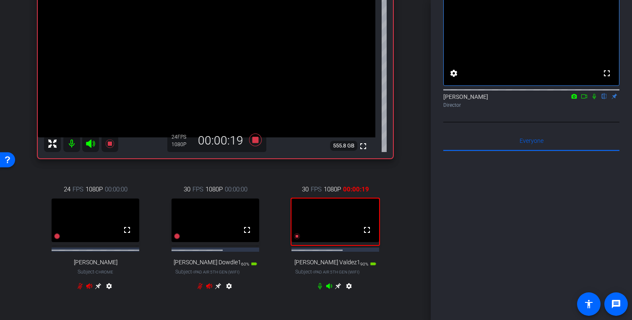
scroll to position [119, 0]
click at [512, 108] on div "Shannon Mulligan flip Director" at bounding box center [531, 101] width 176 height 16
click at [512, 99] on icon at bounding box center [584, 96] width 6 height 4
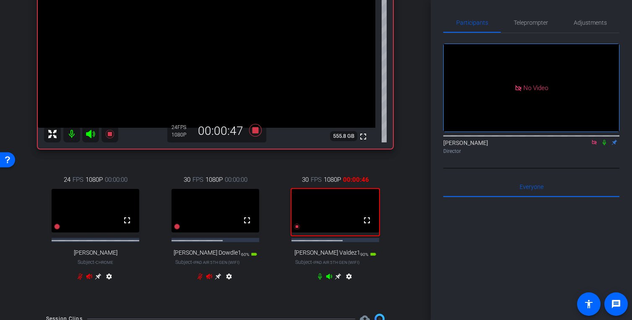
scroll to position [115, 0]
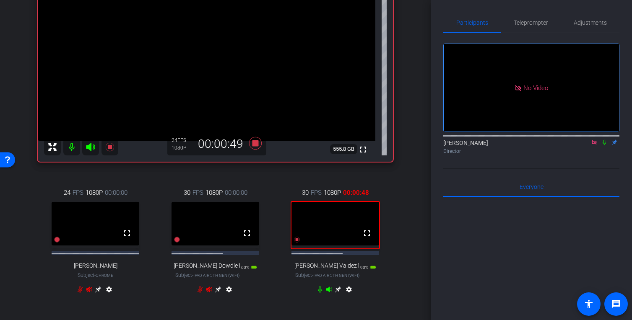
click at [512, 145] on icon at bounding box center [594, 143] width 7 height 6
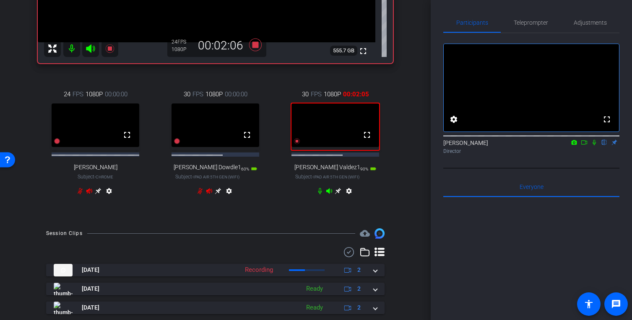
scroll to position [215, 0]
click at [216, 194] on icon at bounding box center [218, 190] width 7 height 7
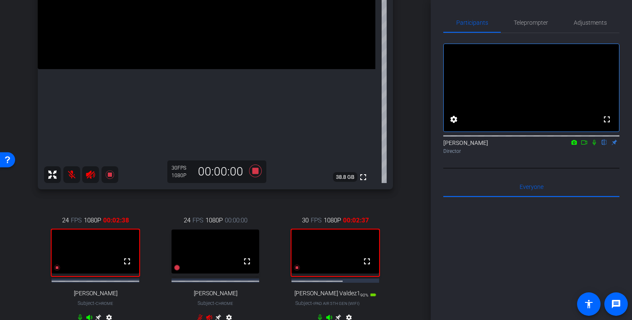
scroll to position [211, 0]
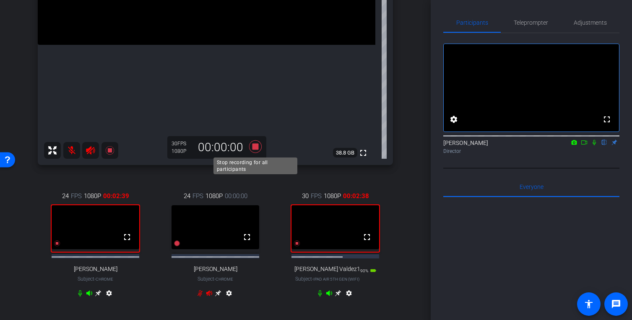
click at [258, 150] on icon at bounding box center [255, 146] width 20 height 15
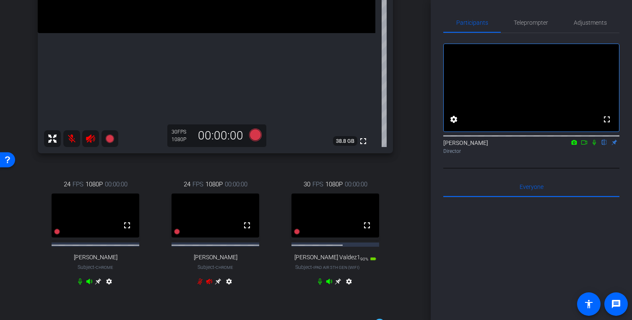
scroll to position [226, 0]
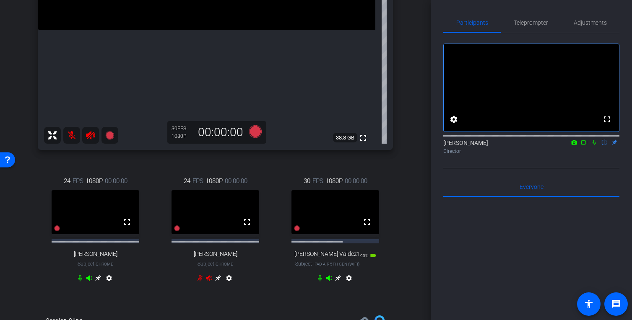
click at [100, 281] on icon at bounding box center [98, 278] width 6 height 6
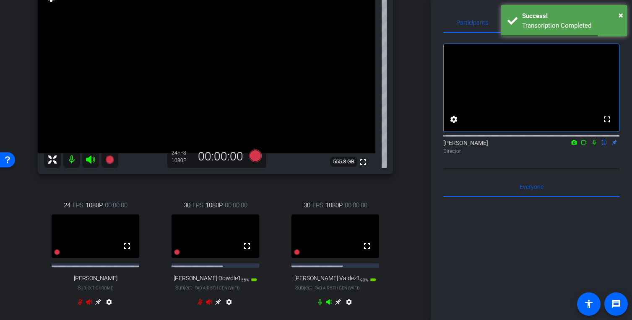
scroll to position [0, 0]
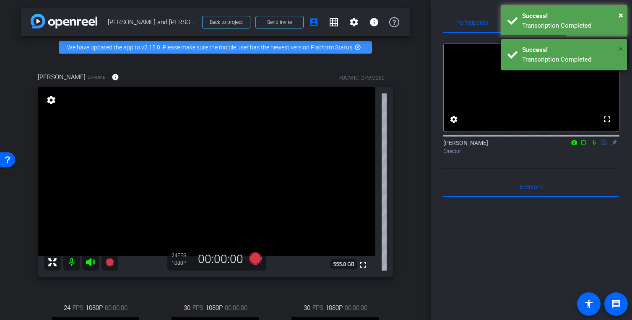
click at [512, 50] on span "×" at bounding box center [620, 49] width 5 height 10
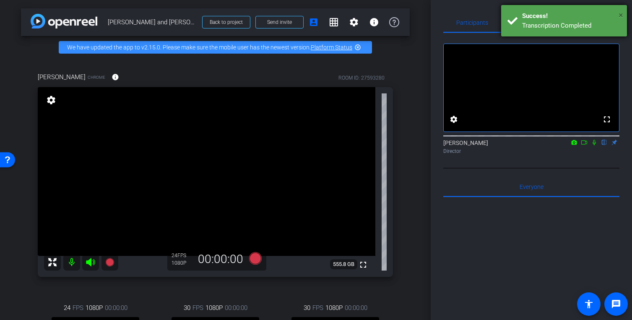
click at [512, 15] on span "×" at bounding box center [620, 15] width 5 height 10
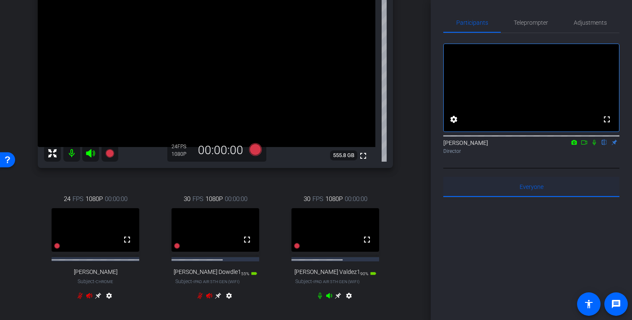
scroll to position [109, 0]
click at [512, 155] on div "Shannon Mulligan flip Director" at bounding box center [531, 147] width 176 height 16
click at [512, 146] on mat-icon at bounding box center [584, 143] width 10 height 8
click at [512, 145] on icon at bounding box center [593, 142] width 5 height 5
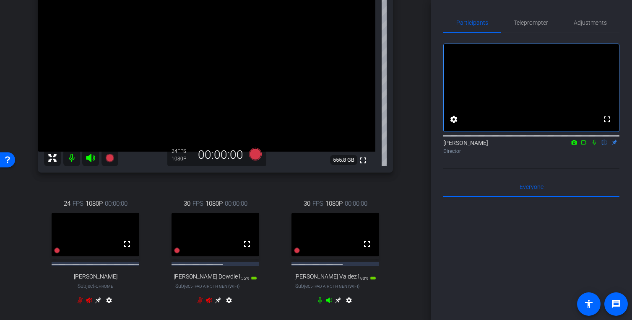
scroll to position [282, 0]
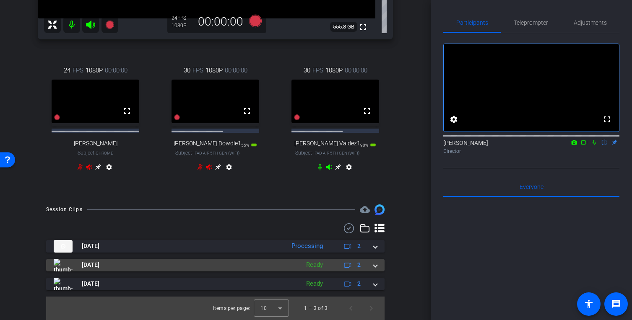
click at [196, 261] on mat-panel-title "Aug 12, 2025" at bounding box center [174, 265] width 241 height 13
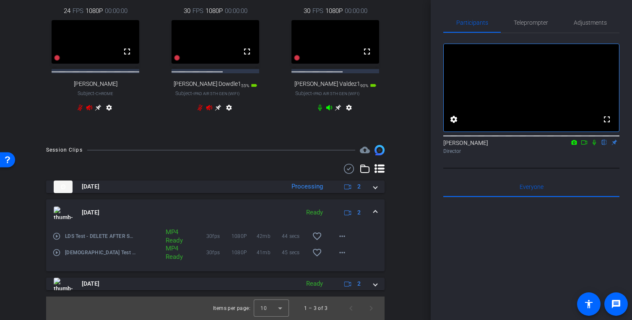
scroll to position [342, 0]
click at [57, 253] on mat-icon "play_circle_outline" at bounding box center [56, 253] width 8 height 8
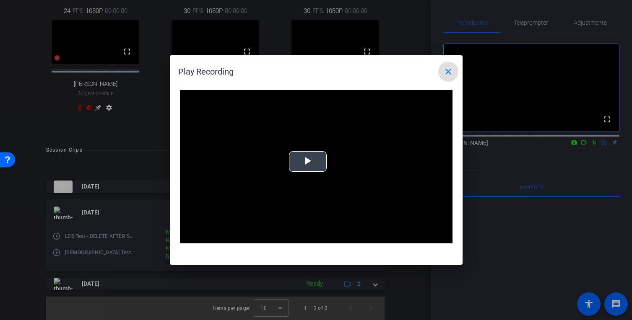
click at [320, 176] on video "Video Player" at bounding box center [316, 166] width 272 height 153
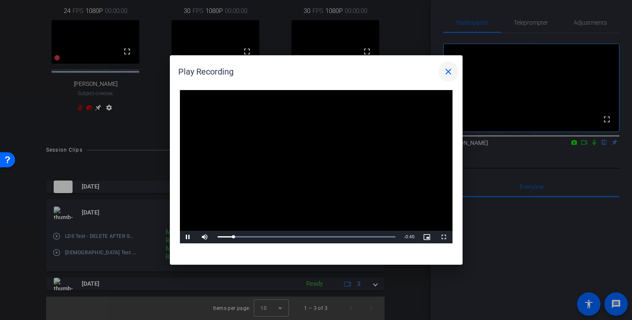
click at [443, 70] on mat-icon "close" at bounding box center [448, 72] width 10 height 10
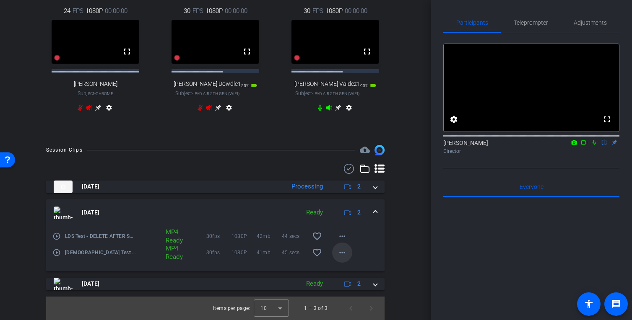
click at [338, 248] on mat-icon "more_horiz" at bounding box center [342, 253] width 10 height 10
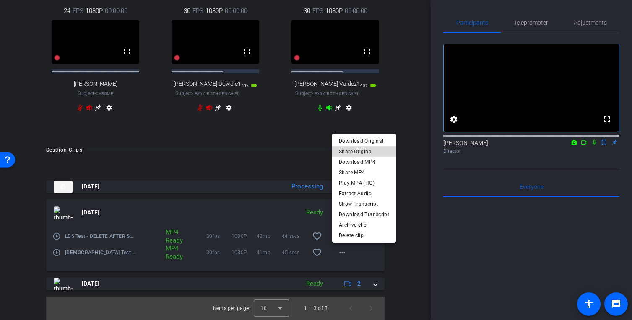
click at [373, 152] on span "Share Original" at bounding box center [364, 151] width 50 height 10
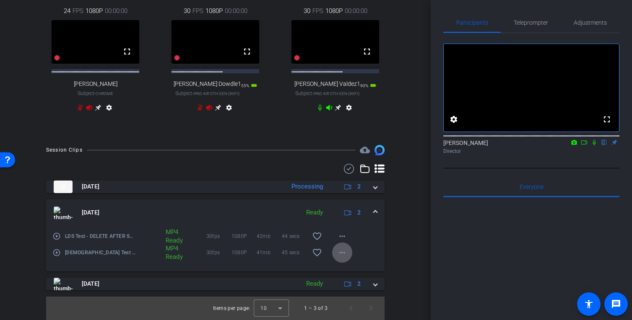
click at [347, 249] on span at bounding box center [342, 253] width 20 height 20
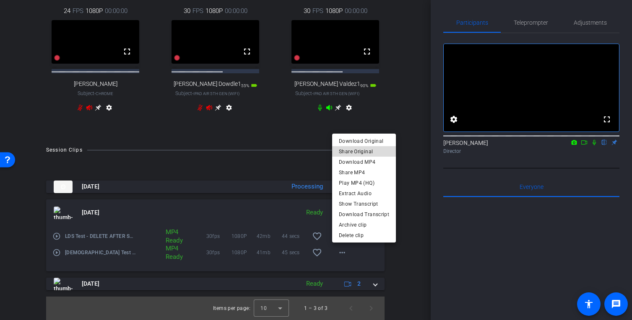
drag, startPoint x: 375, startPoint y: 151, endPoint x: 531, endPoint y: 169, distance: 157.0
click at [375, 151] on span "Share Original" at bounding box center [364, 151] width 50 height 10
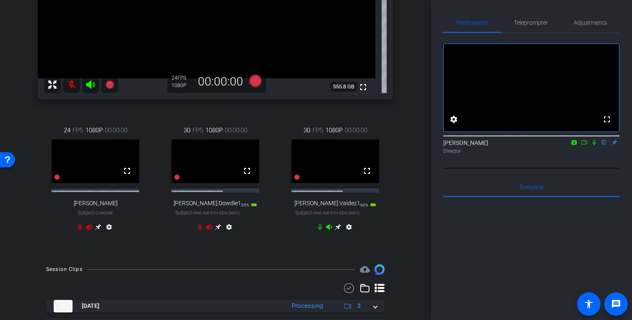
scroll to position [173, 0]
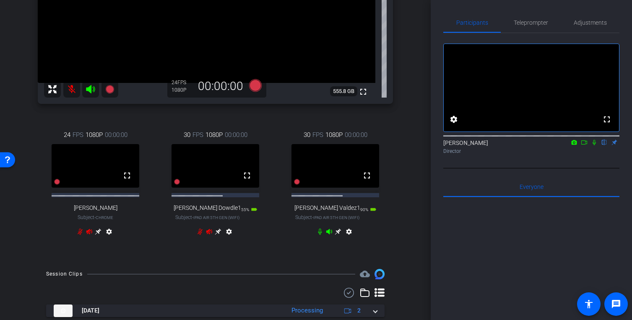
click at [512, 153] on div "Shannon Mulligan flip Director" at bounding box center [531, 147] width 176 height 16
click at [504, 169] on div "fullscreen settings Shannon Mulligan flip Director" at bounding box center [531, 100] width 176 height 135
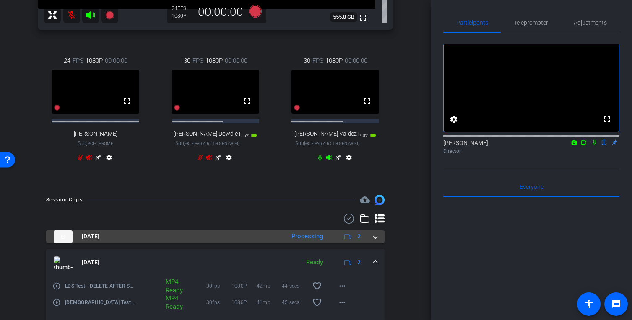
scroll to position [342, 0]
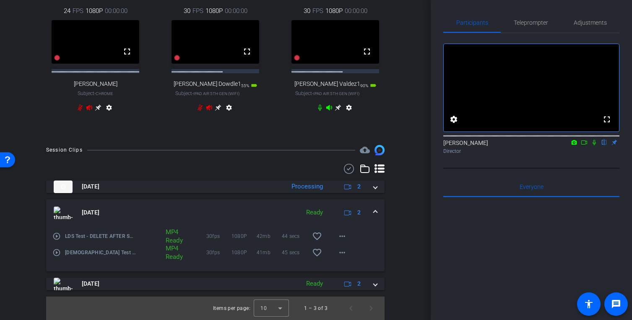
click at [56, 234] on mat-icon "play_circle_outline" at bounding box center [56, 236] width 8 height 8
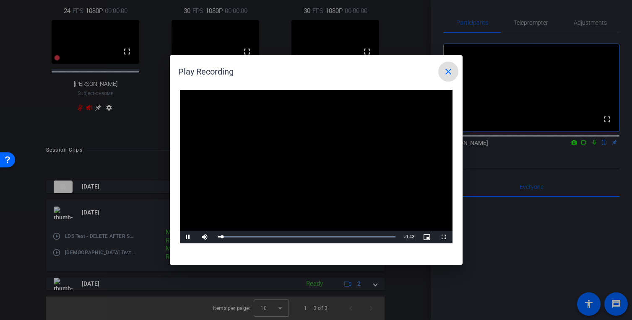
click at [445, 73] on mat-icon "close" at bounding box center [448, 72] width 10 height 10
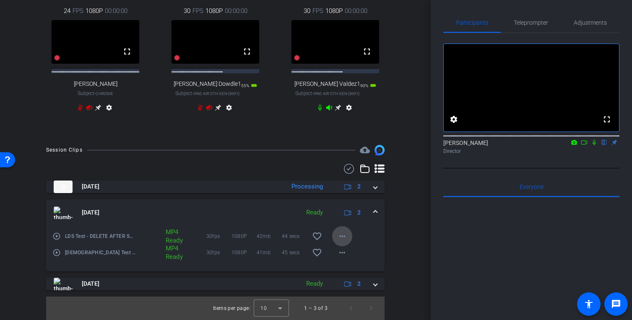
click at [347, 236] on span at bounding box center [342, 236] width 20 height 20
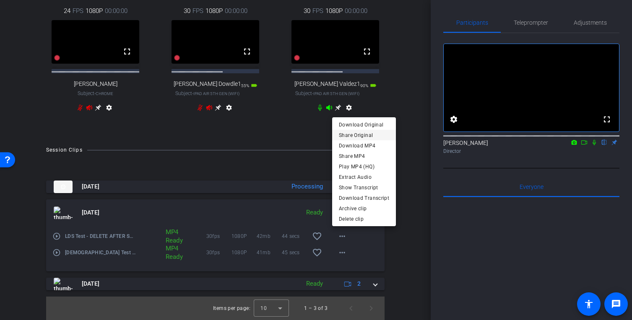
click at [375, 132] on span "Share Original" at bounding box center [364, 135] width 50 height 10
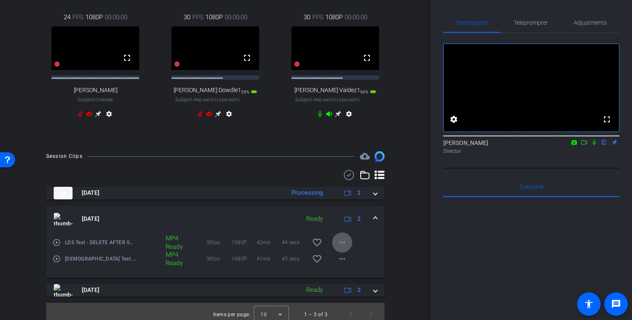
scroll to position [288, 0]
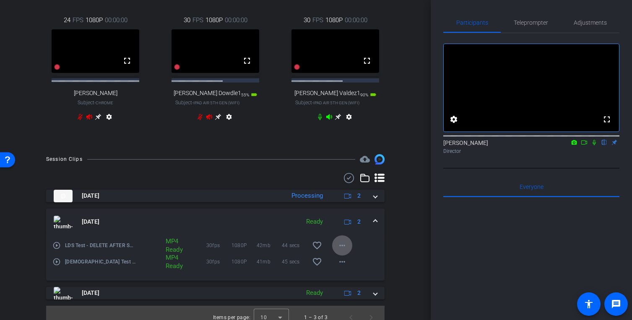
click at [321, 120] on icon at bounding box center [319, 117] width 7 height 7
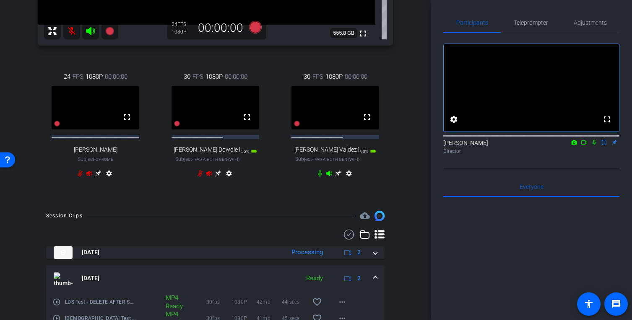
scroll to position [141, 0]
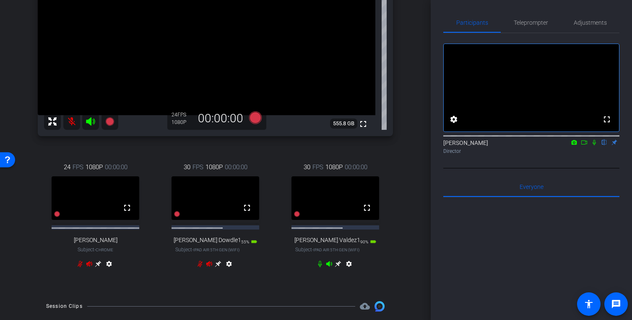
click at [337, 267] on icon at bounding box center [337, 264] width 7 height 7
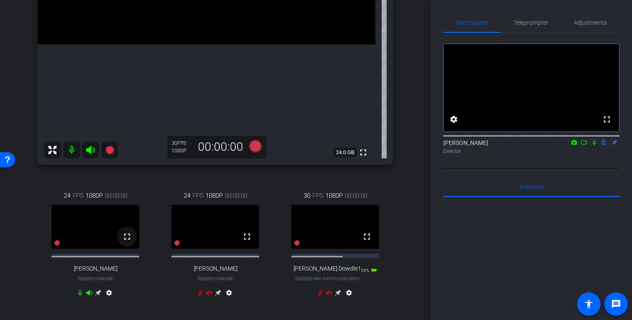
scroll to position [222, 0]
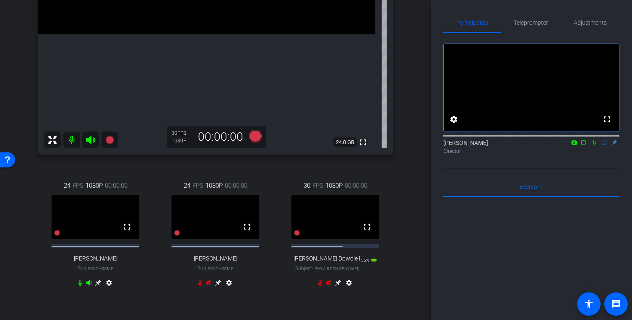
click at [99, 286] on icon at bounding box center [98, 283] width 6 height 6
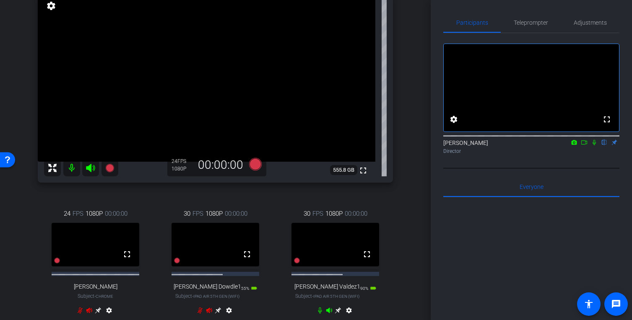
scroll to position [93, 0]
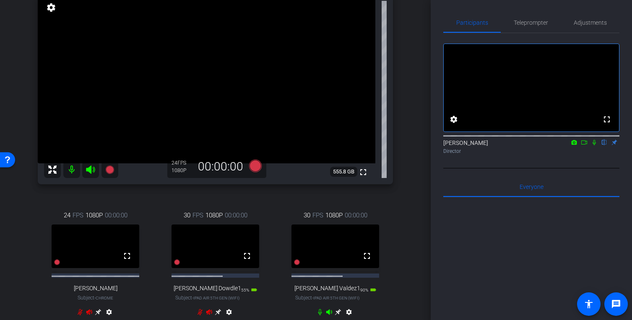
click at [370, 268] on div "30 FPS 1080P 00:00:00 fullscreen Sergio Valdez1 Subject - iPad Air 5th Gen (WiF…" at bounding box center [334, 265] width 115 height 136
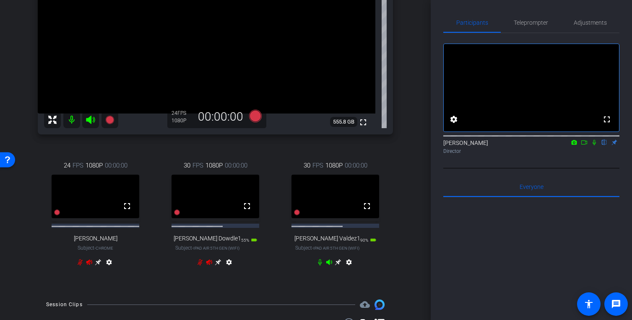
scroll to position [143, 0]
click at [101, 265] on icon at bounding box center [98, 262] width 6 height 6
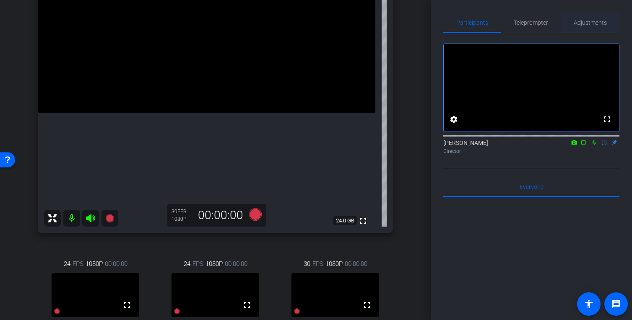
click at [512, 20] on span "Adjustments" at bounding box center [589, 23] width 33 height 6
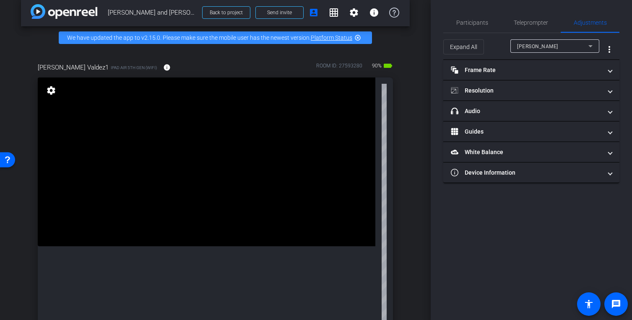
scroll to position [0, 0]
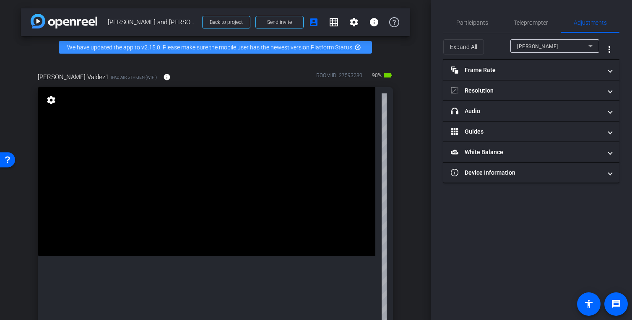
click at [512, 49] on span "Brock Dowdle" at bounding box center [537, 47] width 41 height 6
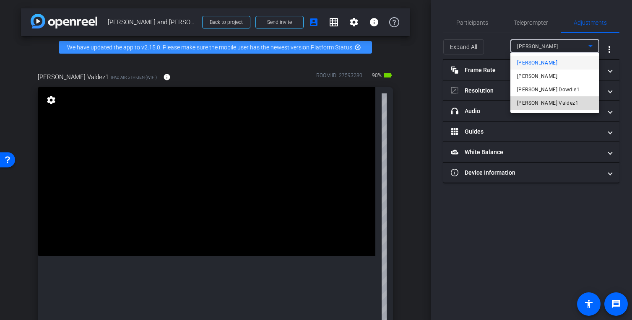
click at [512, 101] on span "Sergio Valdez1" at bounding box center [547, 103] width 61 height 10
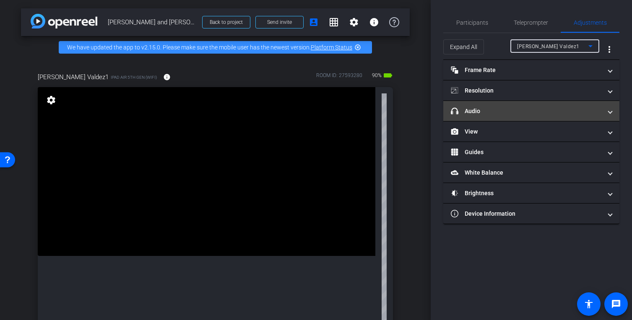
click at [512, 114] on mat-panel-title "headphone icon Audio" at bounding box center [526, 111] width 151 height 9
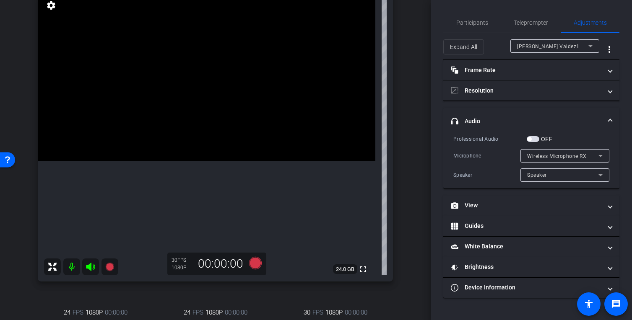
scroll to position [97, 0]
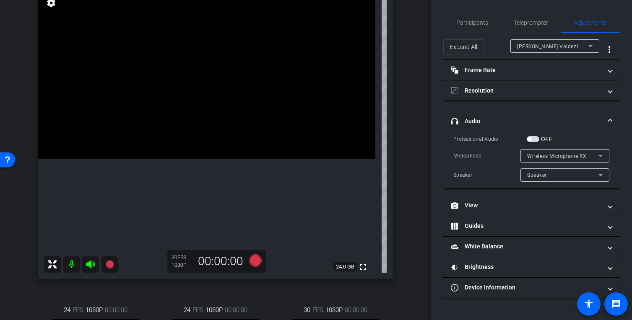
click at [477, 3] on div "Participants Teleprompter Adjustments settings Shannon Mulligan flip Director E…" at bounding box center [530, 160] width 201 height 320
click at [472, 18] on span "Participants" at bounding box center [472, 23] width 32 height 20
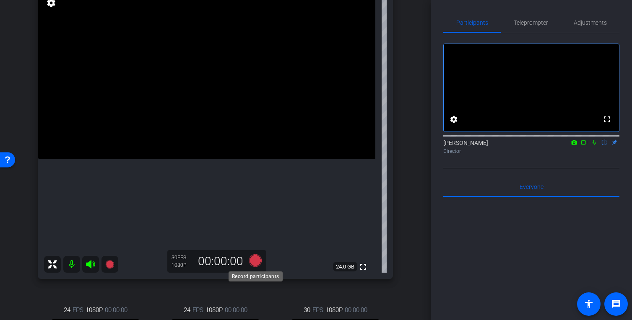
click at [254, 264] on icon at bounding box center [255, 260] width 13 height 13
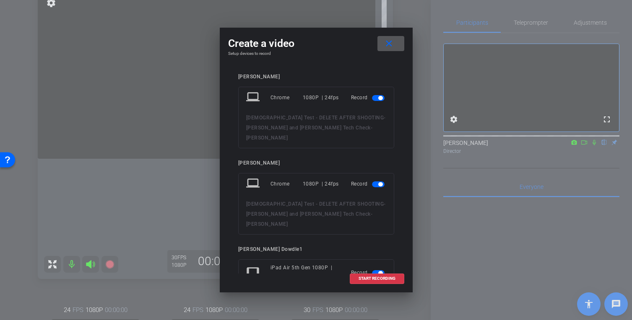
click at [379, 98] on span "button" at bounding box center [380, 98] width 4 height 4
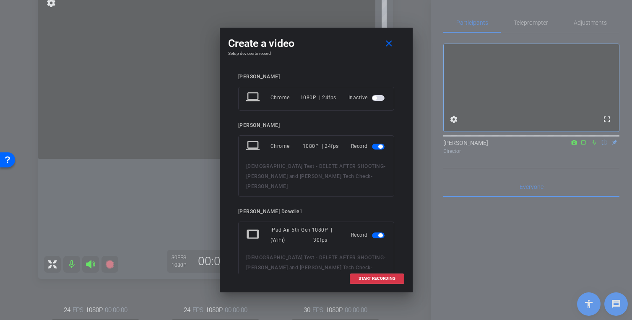
click at [376, 146] on span "button" at bounding box center [378, 147] width 13 height 6
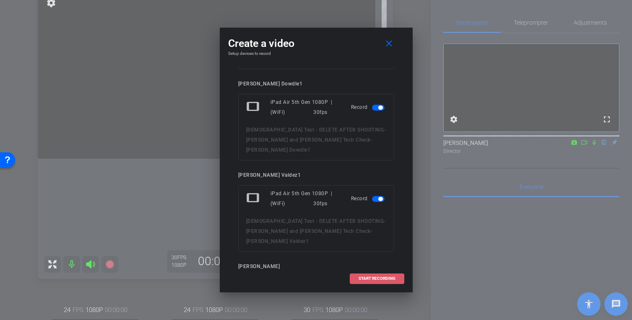
click at [369, 275] on span at bounding box center [377, 279] width 54 height 20
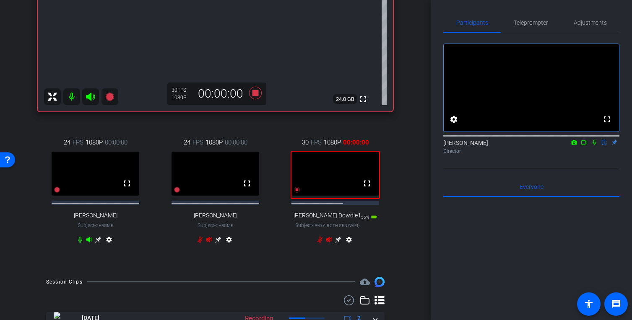
scroll to position [266, 0]
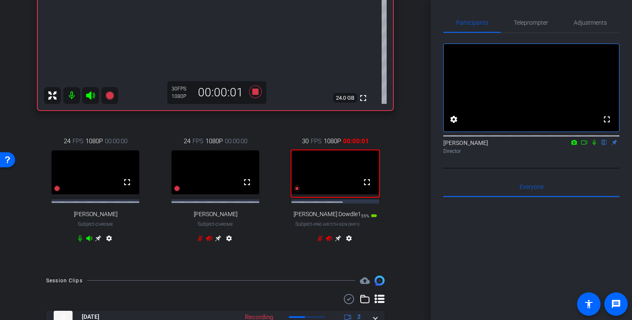
click at [101, 241] on icon at bounding box center [98, 238] width 6 height 6
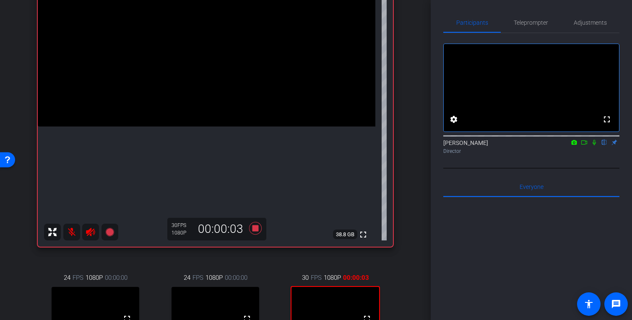
scroll to position [152, 0]
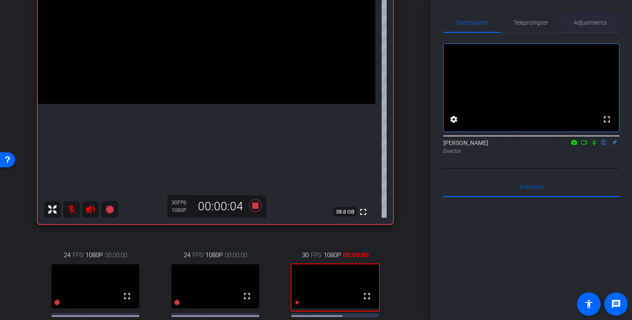
click at [512, 25] on span "Adjustments" at bounding box center [589, 23] width 33 height 6
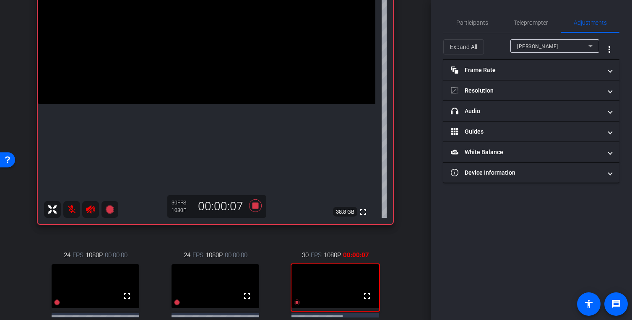
click at [512, 48] on span "Brock Dowdle" at bounding box center [537, 47] width 41 height 6
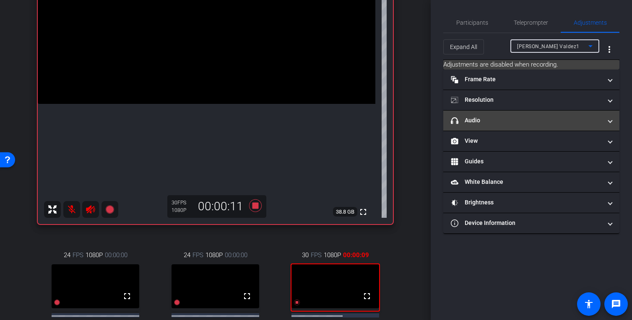
click at [495, 120] on mat-panel-title "headphone icon Audio" at bounding box center [526, 120] width 151 height 9
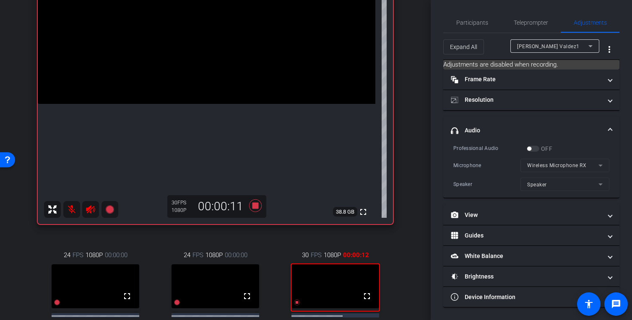
click at [512, 40] on div "Sergio Valdez1" at bounding box center [554, 45] width 75 height 13
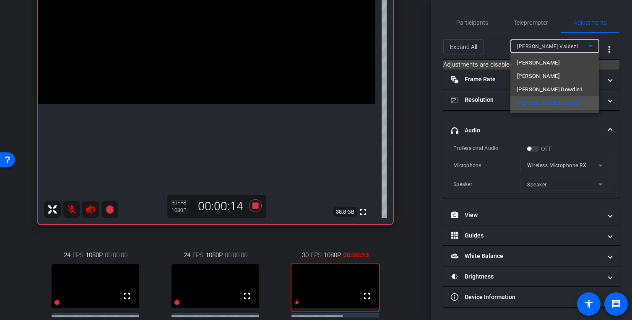
click at [512, 91] on span "Brock Dowdle1" at bounding box center [550, 90] width 66 height 10
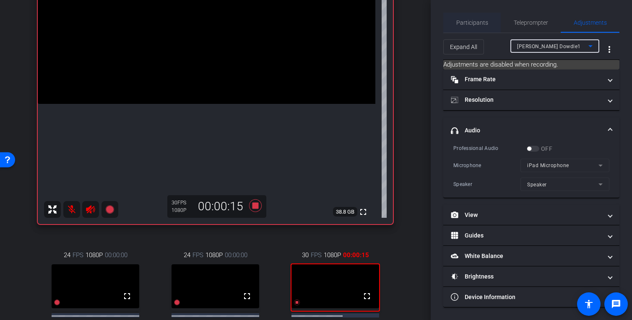
click at [482, 24] on span "Participants" at bounding box center [472, 23] width 32 height 6
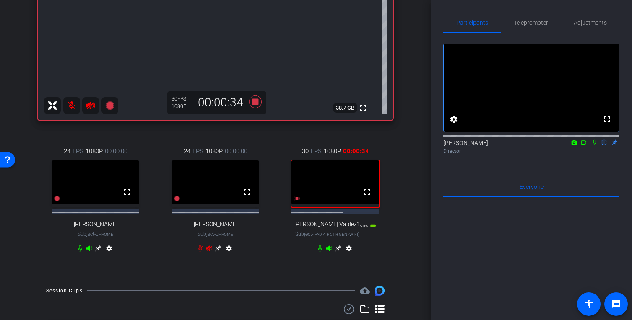
scroll to position [157, 0]
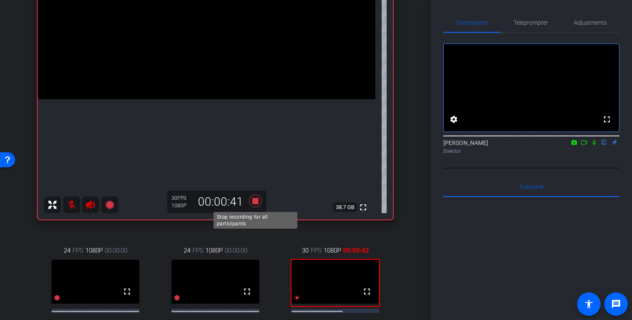
click at [250, 197] on icon at bounding box center [255, 201] width 20 height 15
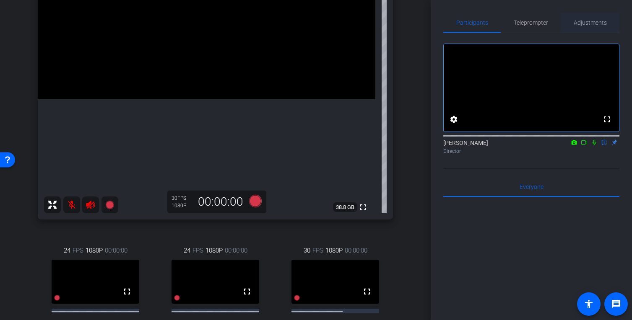
click at [512, 29] on span "Adjustments" at bounding box center [589, 23] width 33 height 20
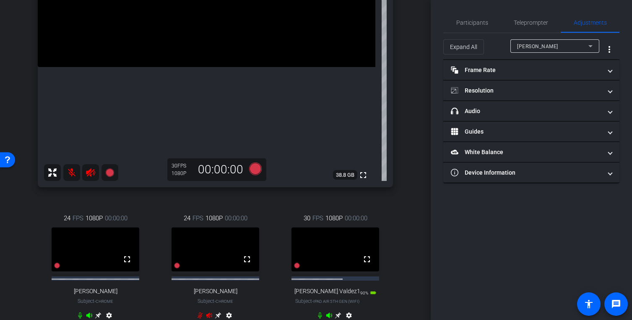
scroll to position [219, 0]
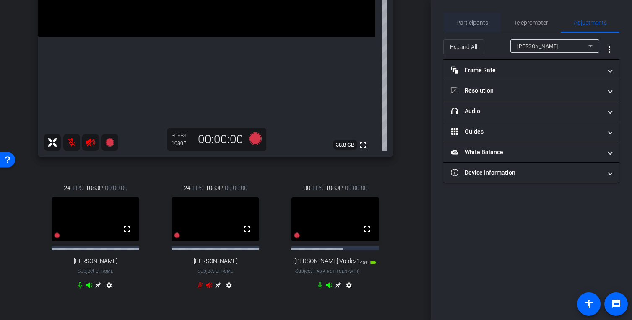
click at [469, 24] on span "Participants" at bounding box center [472, 23] width 32 height 6
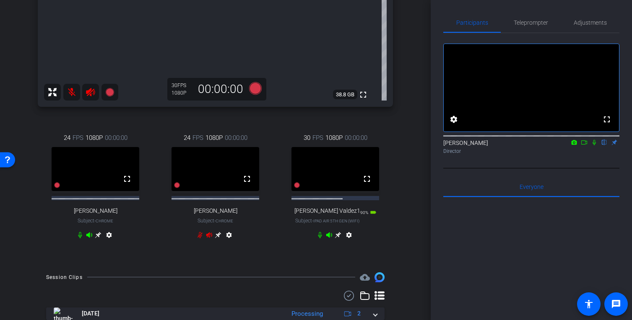
scroll to position [270, 0]
click at [101, 237] on icon at bounding box center [98, 234] width 6 height 6
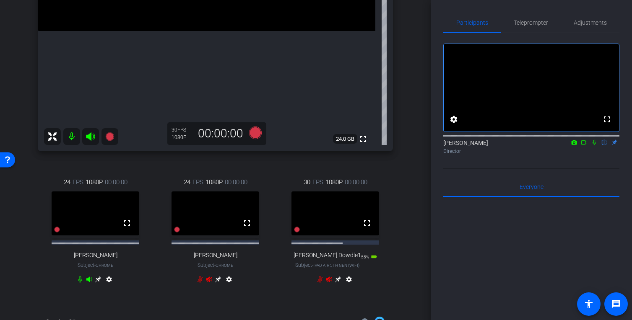
scroll to position [295, 0]
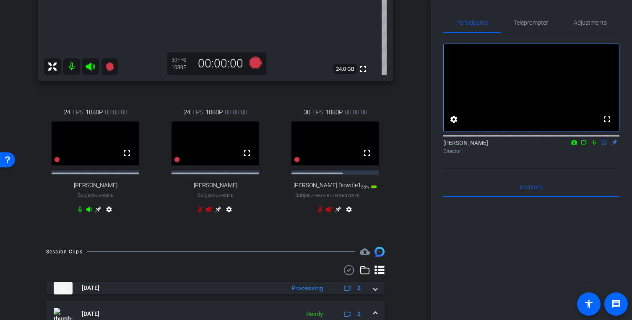
click at [101, 213] on icon at bounding box center [98, 209] width 6 height 6
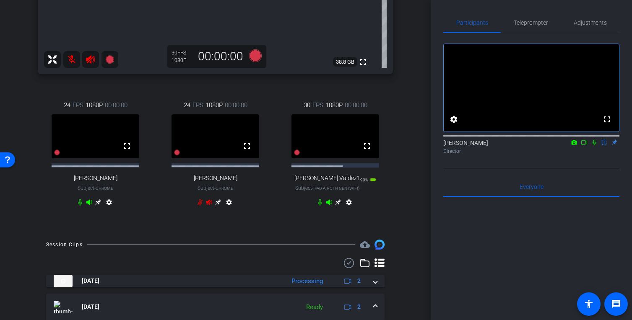
scroll to position [304, 0]
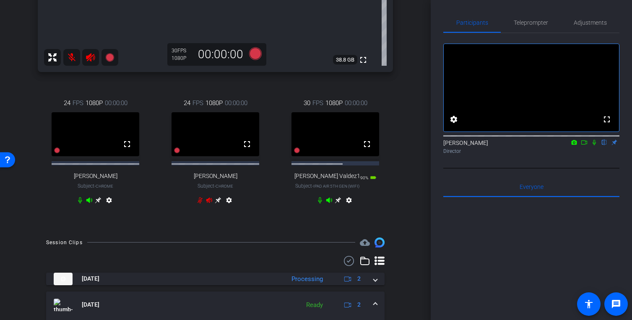
click at [101, 203] on icon at bounding box center [98, 200] width 6 height 6
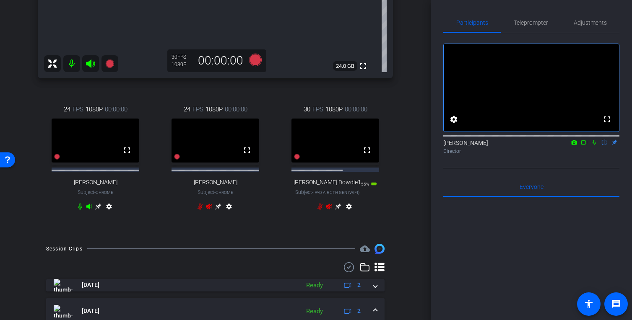
scroll to position [118, 0]
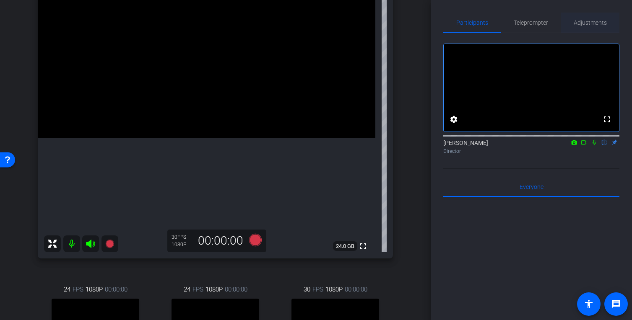
click at [512, 25] on span "Adjustments" at bounding box center [589, 23] width 33 height 6
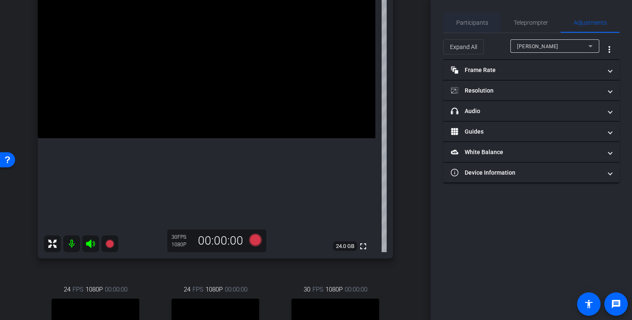
click at [486, 18] on span "Participants" at bounding box center [472, 23] width 32 height 20
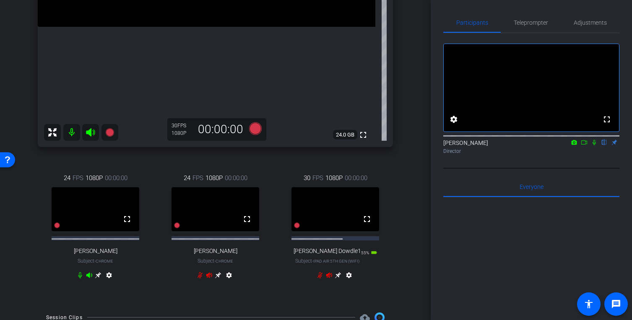
scroll to position [227, 0]
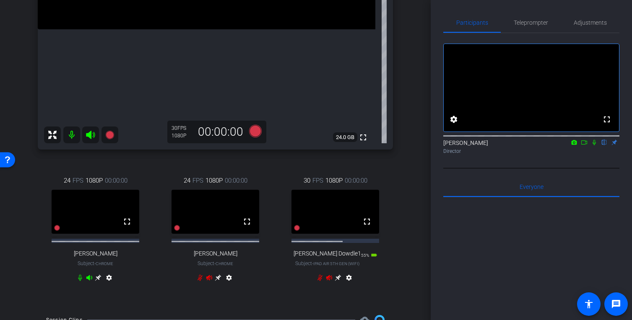
click at [95, 281] on icon at bounding box center [98, 278] width 7 height 7
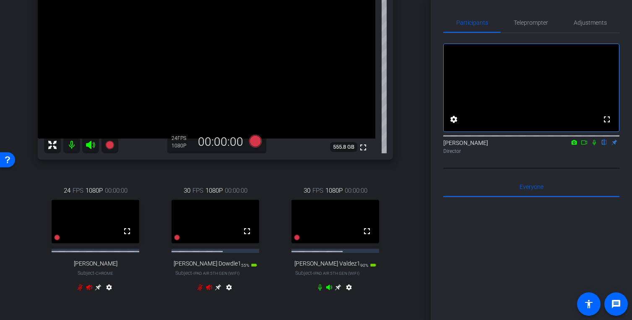
scroll to position [181, 0]
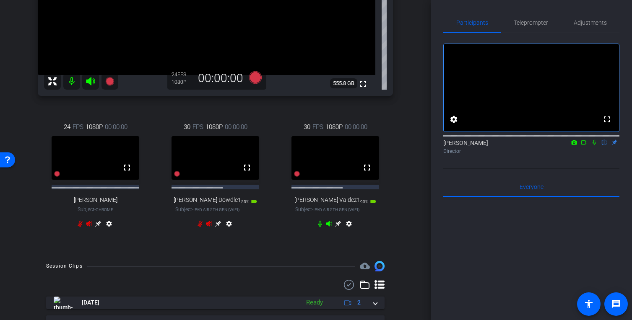
click at [402, 212] on div "Brock Dowdle Chrome info ROOM ID: 27593280 fullscreen settings 555.8 GB 24 FPS …" at bounding box center [215, 65] width 389 height 375
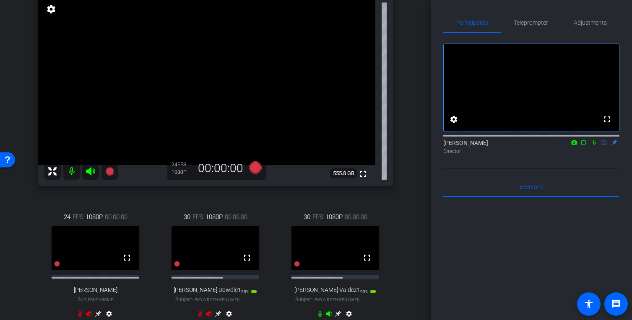
scroll to position [144, 0]
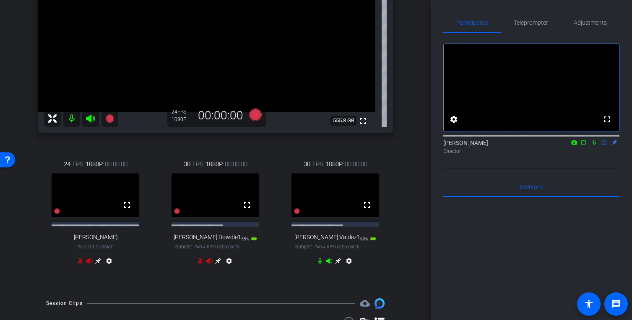
click at [101, 264] on icon at bounding box center [98, 261] width 6 height 6
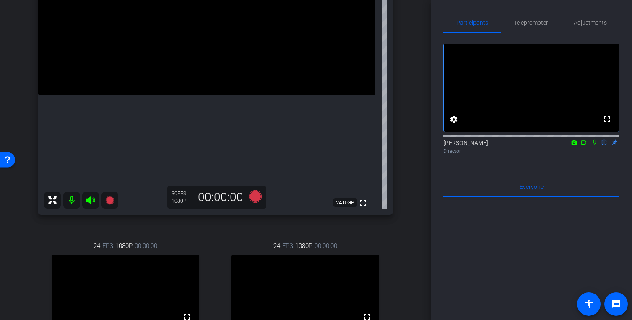
scroll to position [171, 0]
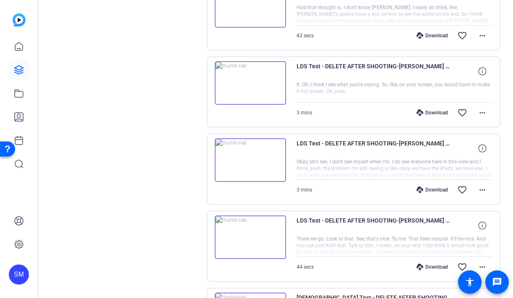
scroll to position [534, 0]
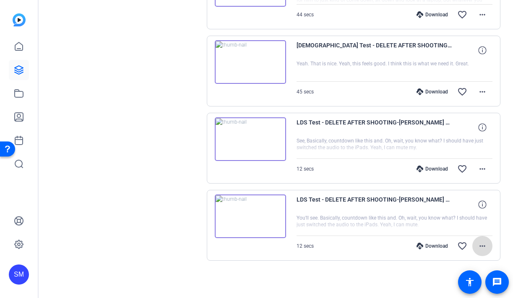
click at [483, 244] on mat-icon "more_horiz" at bounding box center [482, 246] width 10 height 10
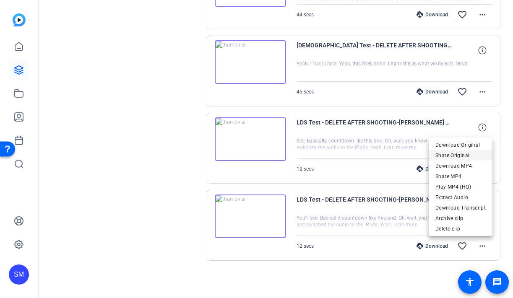
click at [472, 156] on span "Share Original" at bounding box center [460, 155] width 50 height 10
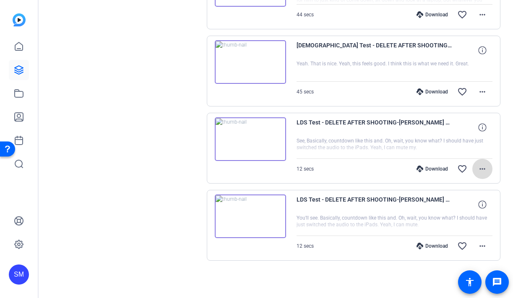
click at [478, 165] on mat-icon "more_horiz" at bounding box center [482, 169] width 10 height 10
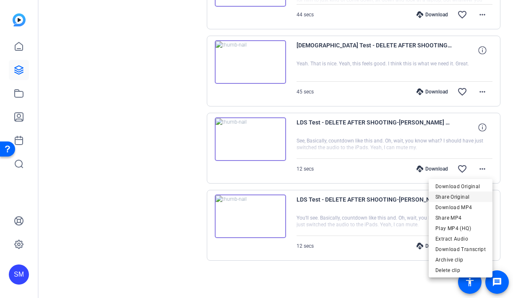
click at [467, 199] on span "Share Original" at bounding box center [460, 197] width 50 height 10
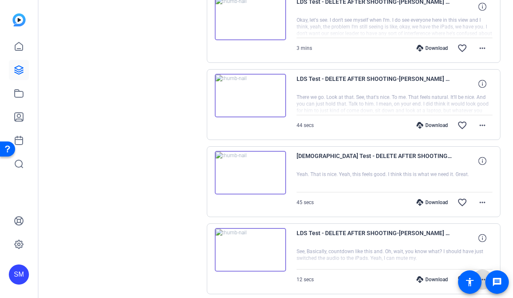
scroll to position [428, 0]
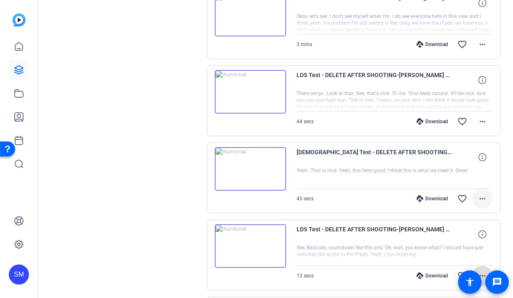
click at [482, 195] on mat-icon "more_horiz" at bounding box center [482, 199] width 10 height 10
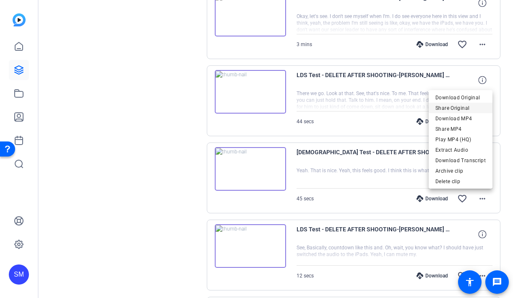
click at [481, 104] on span "Share Original" at bounding box center [460, 108] width 50 height 10
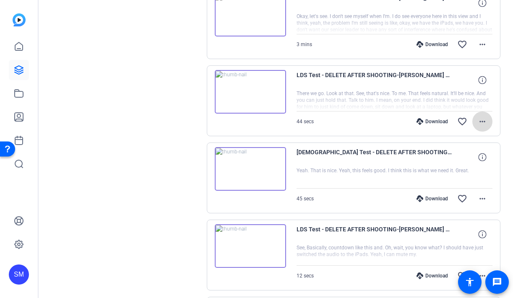
click at [476, 121] on span at bounding box center [482, 121] width 20 height 20
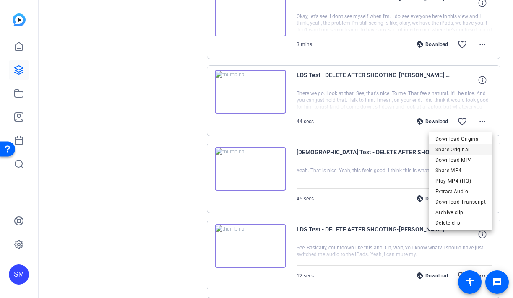
click at [465, 148] on span "Share Original" at bounding box center [460, 150] width 50 height 10
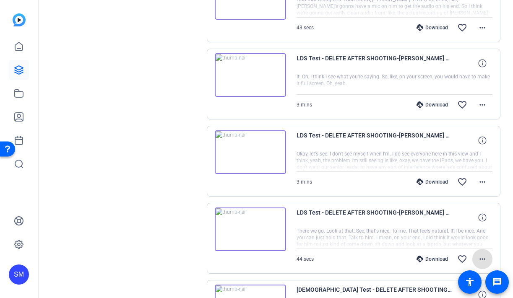
scroll to position [256, 0]
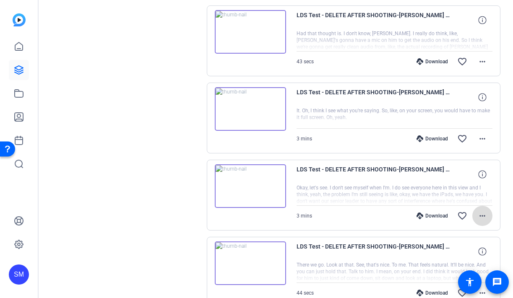
click at [479, 216] on mat-icon "more_horiz" at bounding box center [482, 216] width 10 height 10
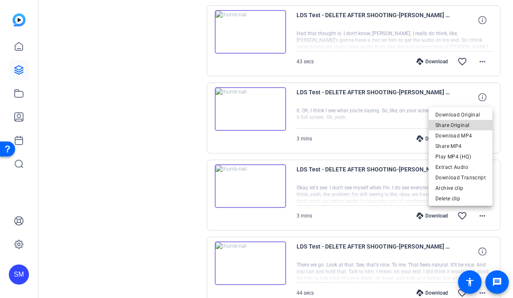
click at [473, 127] on span "Share Original" at bounding box center [460, 125] width 50 height 10
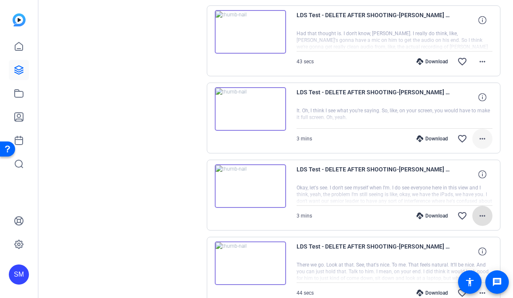
click at [484, 136] on mat-icon "more_horiz" at bounding box center [482, 139] width 10 height 10
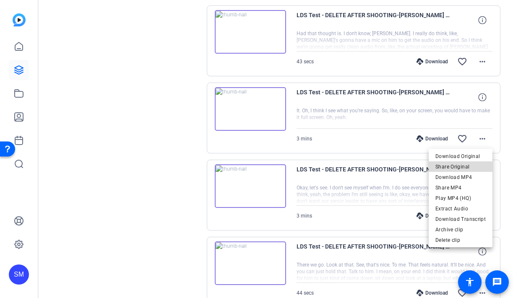
click at [475, 167] on span "Share Original" at bounding box center [460, 167] width 50 height 10
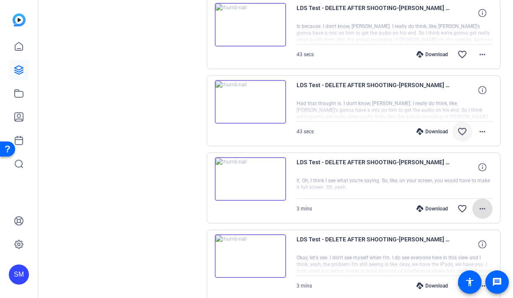
scroll to position [185, 0]
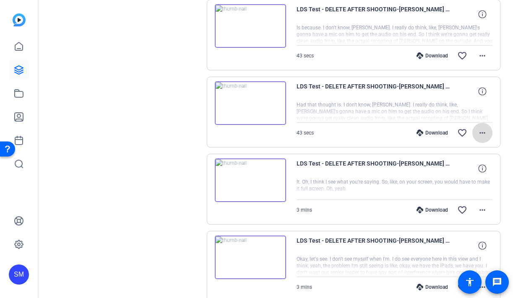
click at [479, 133] on mat-icon "more_horiz" at bounding box center [482, 133] width 10 height 10
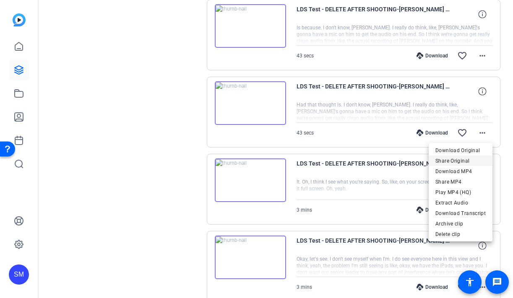
click at [461, 159] on span "Share Original" at bounding box center [460, 161] width 50 height 10
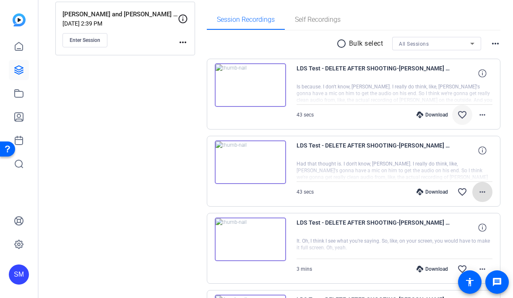
scroll to position [120, 0]
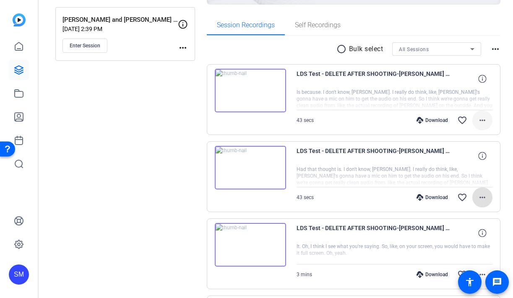
click at [485, 120] on mat-icon "more_horiz" at bounding box center [482, 120] width 10 height 10
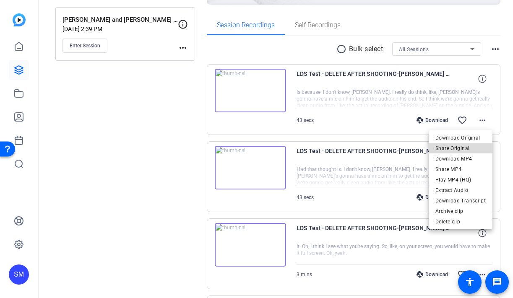
click at [469, 146] on span "Share Original" at bounding box center [460, 148] width 50 height 10
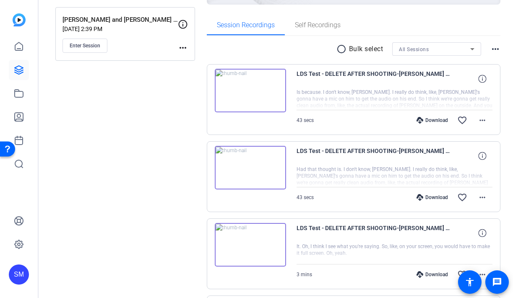
click at [17, 273] on div "SM" at bounding box center [19, 274] width 20 height 20
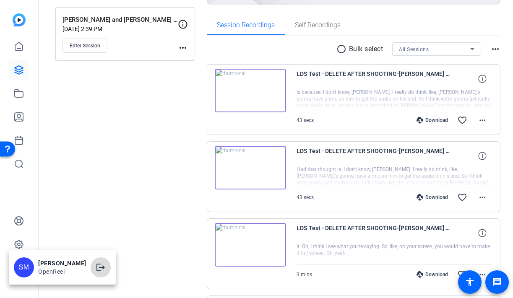
click at [101, 268] on mat-icon "logout" at bounding box center [101, 267] width 10 height 10
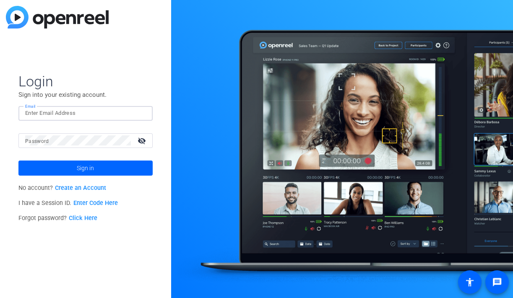
click at [129, 114] on input "Email" at bounding box center [85, 113] width 121 height 10
click at [136, 112] on img at bounding box center [139, 113] width 6 height 10
type input "[EMAIL_ADDRESS][DOMAIN_NAME]"
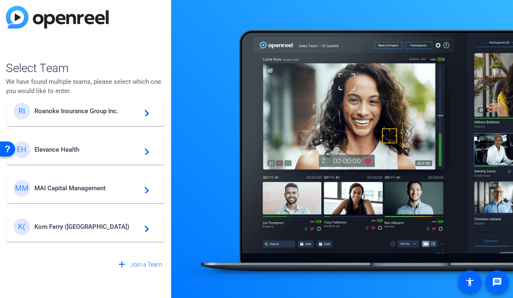
scroll to position [84, 0]
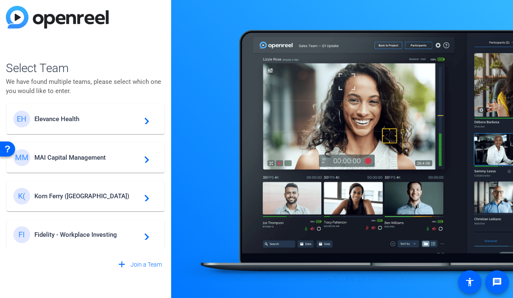
click at [109, 127] on div "EH Elevance Health navigate_next" at bounding box center [85, 119] width 144 height 17
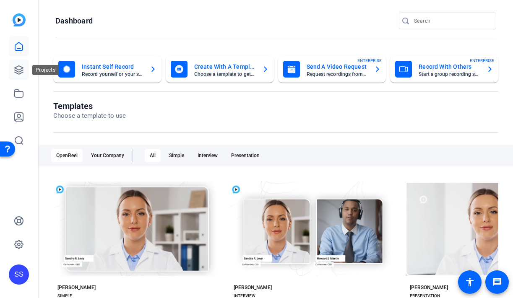
click at [18, 71] on icon at bounding box center [19, 70] width 8 height 8
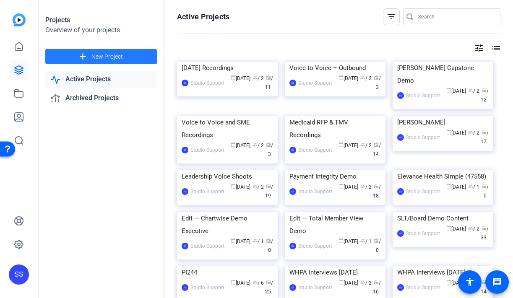
click at [86, 59] on mat-icon "add" at bounding box center [83, 57] width 10 height 10
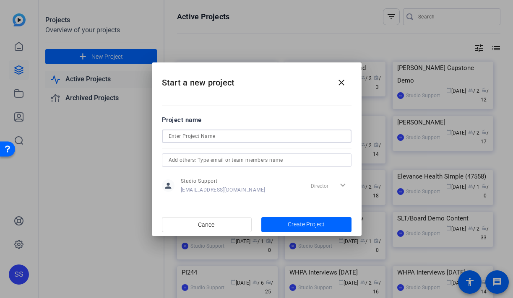
click at [185, 135] on input at bounding box center [257, 136] width 176 height 10
type input "Interview-Style Recordings"
click at [279, 219] on span "button" at bounding box center [306, 225] width 90 height 20
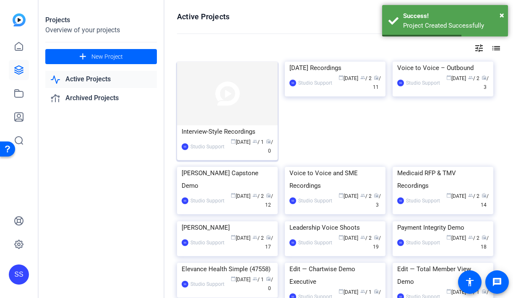
click at [235, 135] on div "Interview-Style Recordings" at bounding box center [227, 131] width 91 height 13
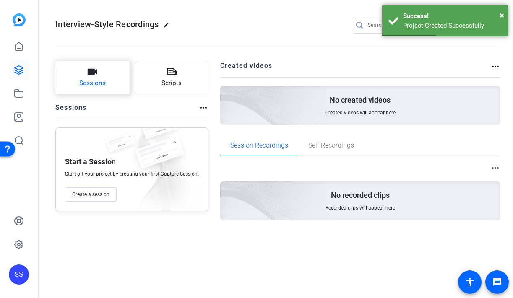
click at [99, 75] on button "Sessions" at bounding box center [92, 78] width 74 height 34
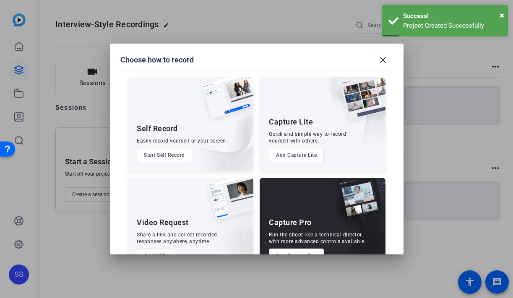
click at [303, 249] on button "Add Capture Pro" at bounding box center [296, 256] width 55 height 14
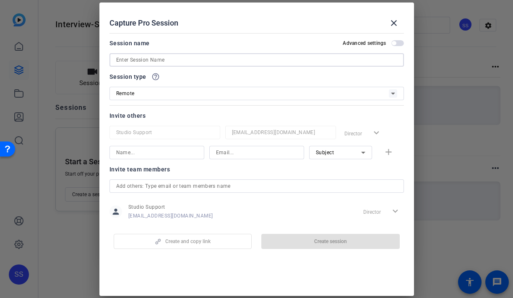
click at [206, 58] on input at bounding box center [256, 60] width 281 height 10
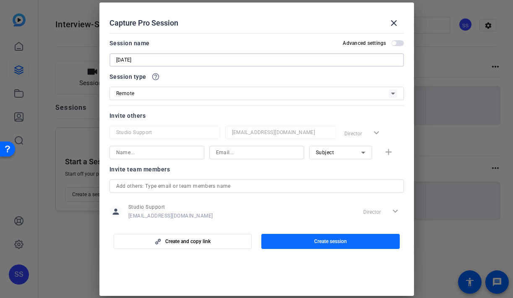
type input "August 13th, 2025"
click at [301, 239] on span "button" at bounding box center [330, 241] width 138 height 20
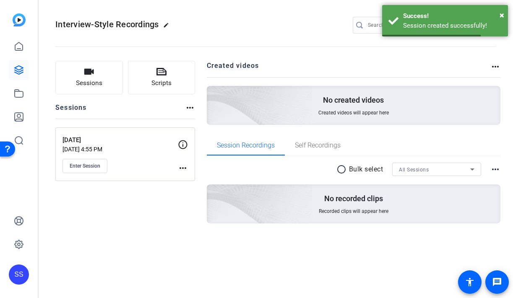
click at [178, 167] on mat-icon "more_horiz" at bounding box center [183, 168] width 10 height 10
click at [193, 180] on span "Edit Session" at bounding box center [203, 180] width 38 height 10
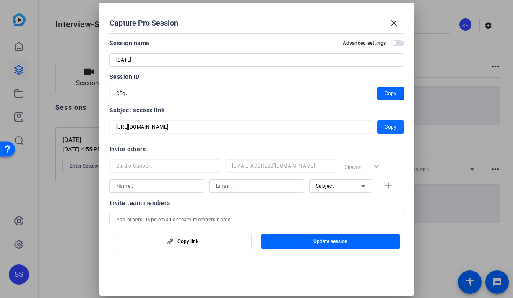
click at [391, 129] on span "Copy" at bounding box center [390, 127] width 12 height 10
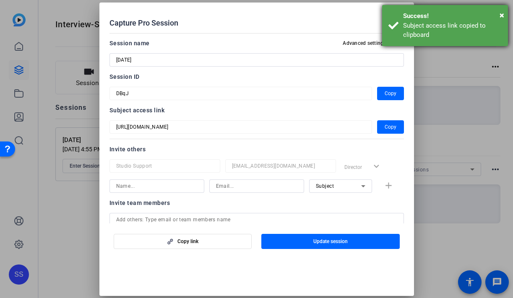
click at [394, 18] on div "× Success! Subject access link copied to clipboard" at bounding box center [445, 25] width 126 height 41
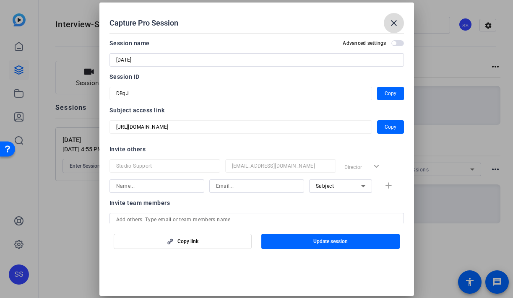
click at [393, 22] on mat-icon "close" at bounding box center [394, 23] width 10 height 10
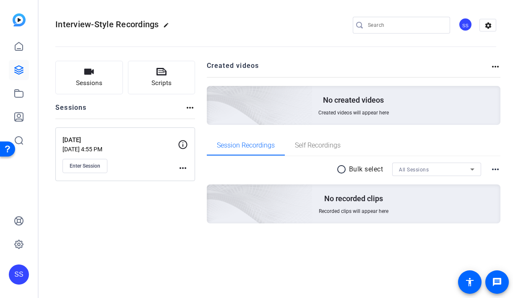
click at [464, 26] on div "SS" at bounding box center [465, 25] width 14 height 14
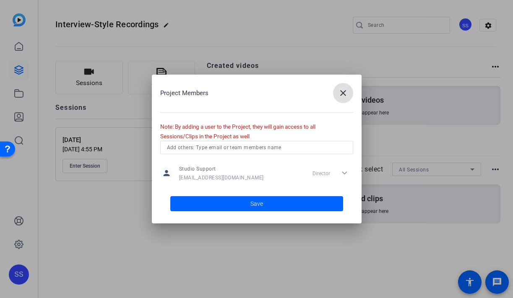
click at [308, 143] on input "text" at bounding box center [256, 148] width 179 height 10
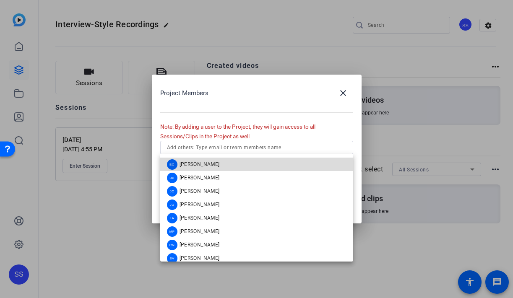
click at [228, 162] on mat-option "BC Blake Cole" at bounding box center [256, 164] width 193 height 13
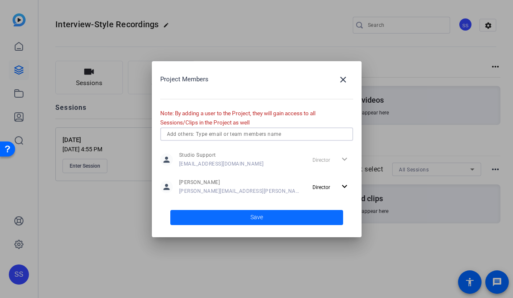
click at [308, 211] on span at bounding box center [256, 217] width 173 height 20
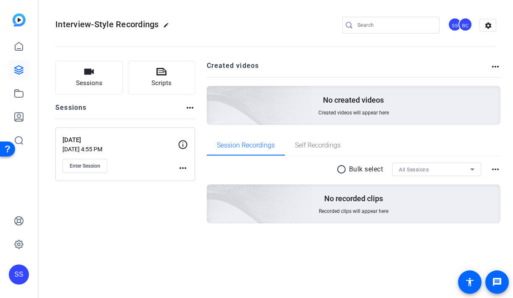
click at [19, 278] on div "SS" at bounding box center [19, 274] width 20 height 20
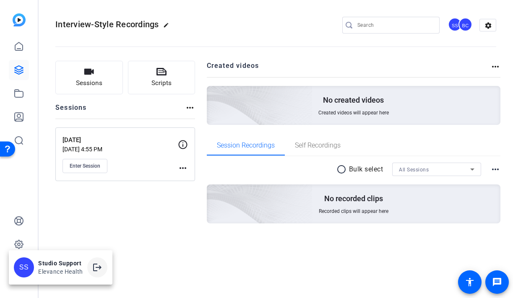
click at [94, 264] on mat-icon "logout" at bounding box center [97, 267] width 10 height 10
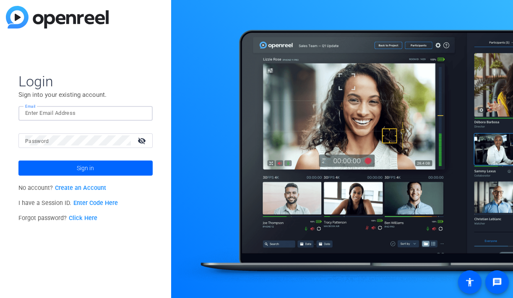
click at [100, 114] on input "Email" at bounding box center [85, 113] width 121 height 10
click at [143, 112] on div at bounding box center [141, 113] width 10 height 10
type input "[EMAIL_ADDRESS][DOMAIN_NAME]"
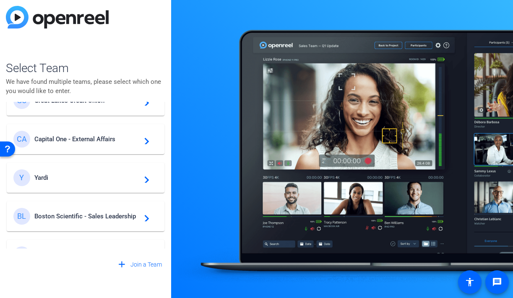
scroll to position [119, 0]
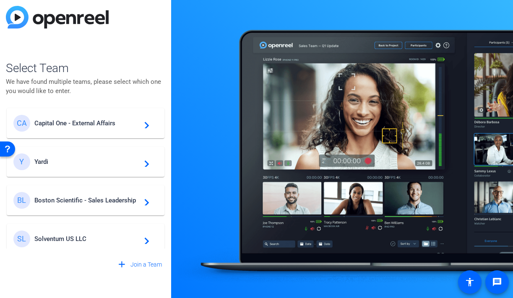
drag, startPoint x: 102, startPoint y: 178, endPoint x: 95, endPoint y: 167, distance: 12.7
click at [95, 167] on div "AC All [DEMOGRAPHIC_DATA] navigate_next W Wiley navigate_next GU Great Lakes Cr…" at bounding box center [85, 175] width 159 height 147
click at [95, 167] on div "Y Yardi navigate_next" at bounding box center [85, 161] width 144 height 17
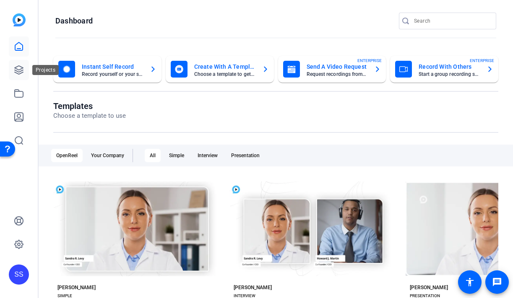
click at [27, 69] on link at bounding box center [19, 70] width 20 height 20
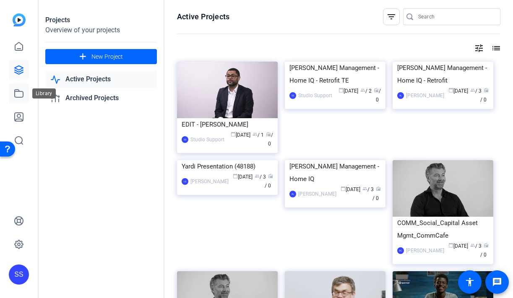
click at [18, 95] on icon at bounding box center [19, 93] width 10 height 10
